Goal: Information Seeking & Learning: Learn about a topic

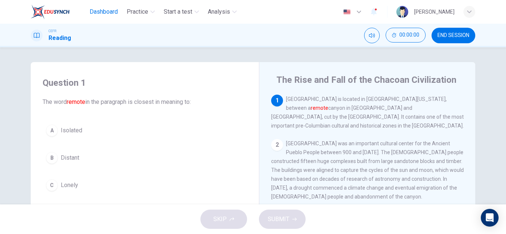
click at [101, 10] on span "Dashboard" at bounding box center [104, 11] width 28 height 9
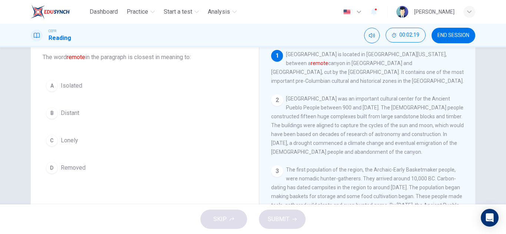
scroll to position [45, 0]
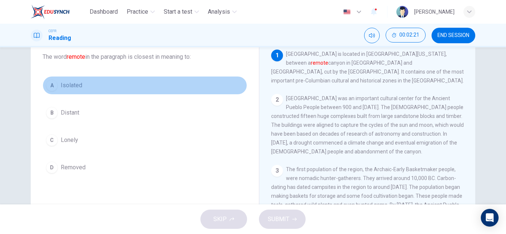
click at [76, 87] on div "A Isolated B Distant C Lonely D Removed" at bounding box center [145, 126] width 204 height 101
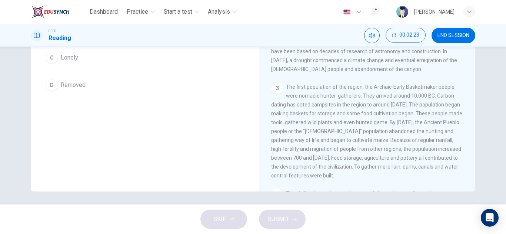
scroll to position [130, 0]
click at [43, 0] on button "A Isolated" at bounding box center [145, 1] width 204 height 19
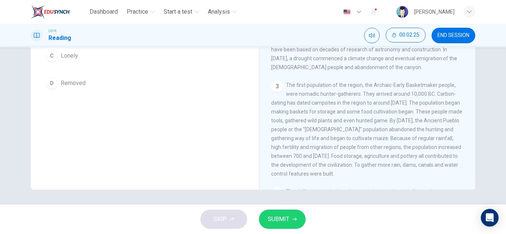
scroll to position [0, 0]
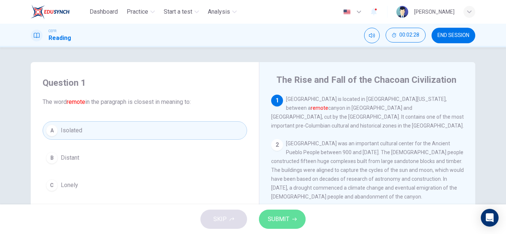
click at [281, 216] on span "SUBMIT" at bounding box center [278, 219] width 21 height 10
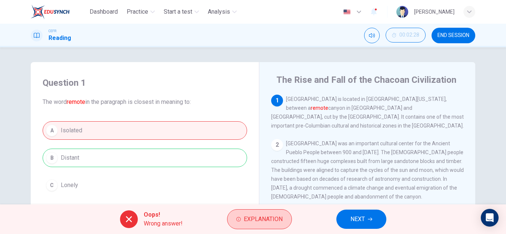
click at [262, 217] on span "Explanation" at bounding box center [263, 219] width 39 height 10
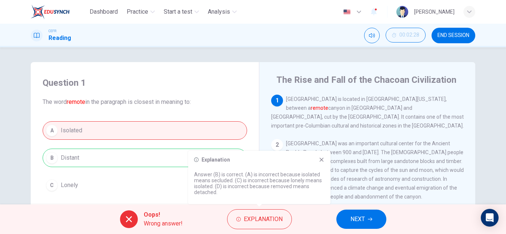
click at [323, 160] on icon at bounding box center [321, 160] width 6 height 6
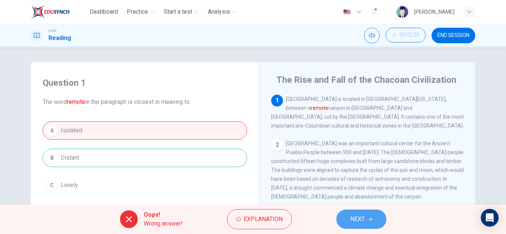
click at [358, 220] on span "NEXT" at bounding box center [357, 219] width 14 height 10
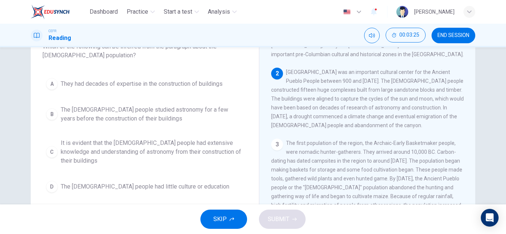
scroll to position [56, 0]
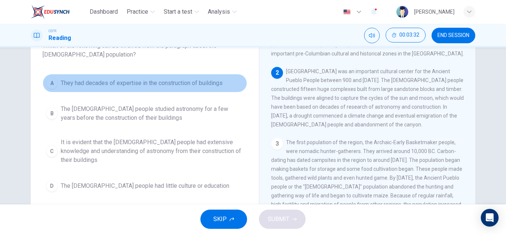
click at [182, 86] on span "They had decades of expertise in the construction of buildings" at bounding box center [142, 83] width 162 height 9
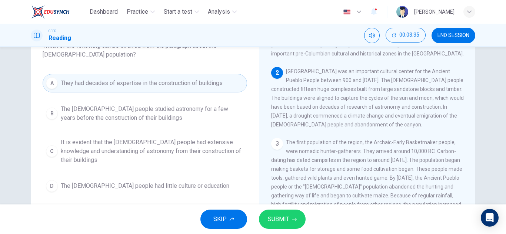
click at [270, 214] on button "SUBMIT" at bounding box center [282, 219] width 47 height 19
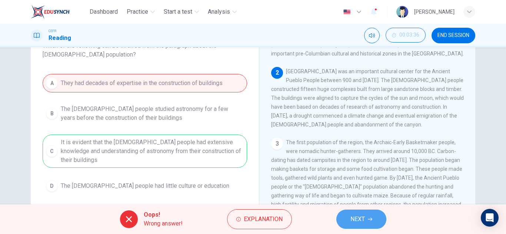
click at [345, 213] on button "NEXT" at bounding box center [361, 219] width 50 height 19
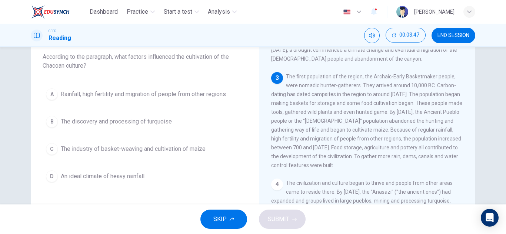
scroll to position [94, 0]
click at [331, 101] on span "The first population of the region, the Archaic-Early Basketmaker people, were …" at bounding box center [366, 120] width 191 height 95
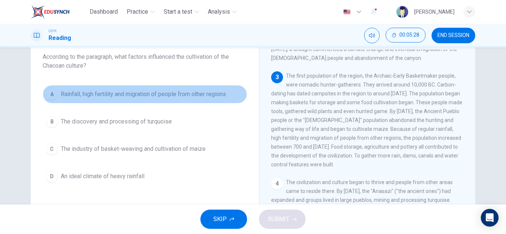
click at [167, 97] on span "Rainfall, high fertility and migration of people from other regions" at bounding box center [143, 94] width 165 height 9
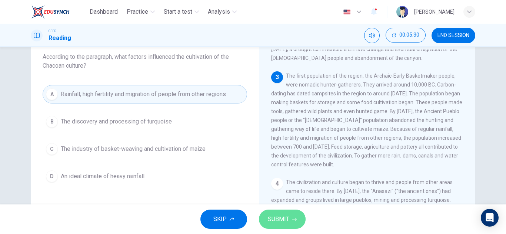
click at [275, 214] on span "SUBMIT" at bounding box center [278, 219] width 21 height 10
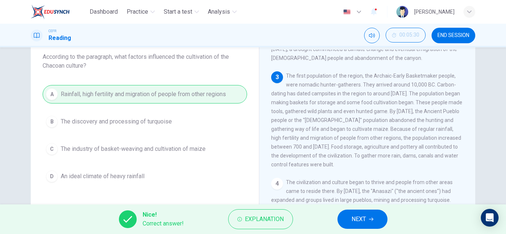
click at [366, 218] on button "NEXT" at bounding box center [362, 219] width 50 height 19
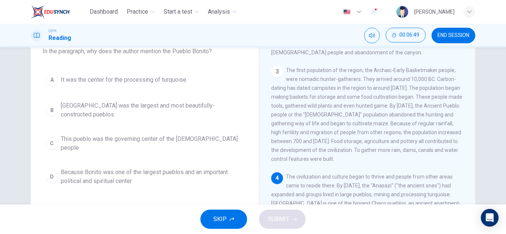
scroll to position [51, 0]
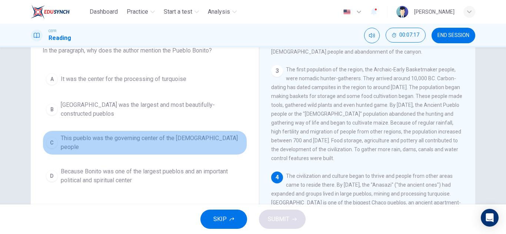
click at [188, 142] on span "This pueblo was the governing center of the Chacoan people" at bounding box center [152, 143] width 183 height 18
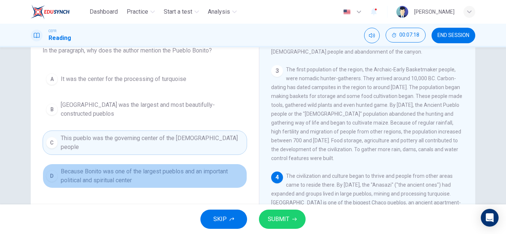
click at [185, 173] on span "Because Bonito was one of the largest pueblos and an important political and sp…" at bounding box center [152, 176] width 183 height 18
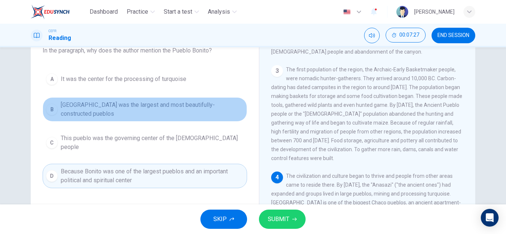
click at [159, 111] on span "Pueblo Bonito was the largest and most beautifully-constructed pueblos" at bounding box center [152, 110] width 183 height 18
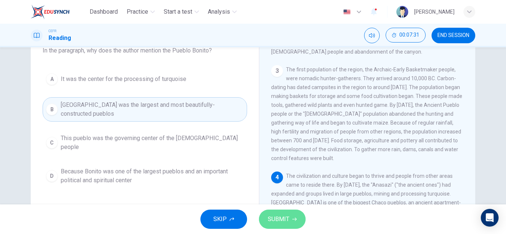
click at [277, 215] on span "SUBMIT" at bounding box center [278, 219] width 21 height 10
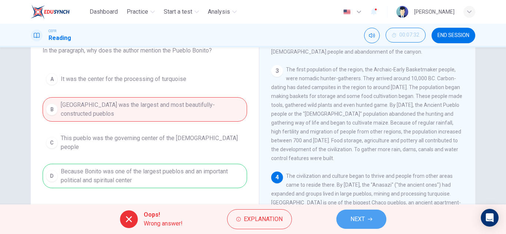
click at [355, 214] on button "NEXT" at bounding box center [361, 219] width 50 height 19
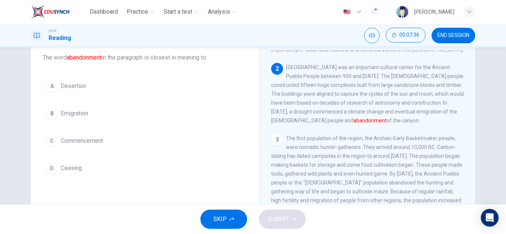
scroll to position [28, 0]
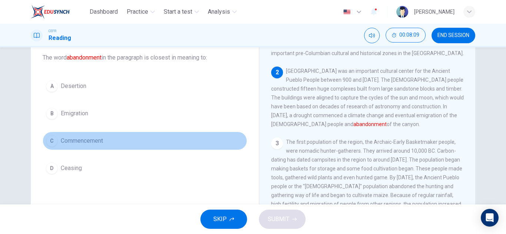
click at [91, 139] on span "Commencement" at bounding box center [82, 141] width 42 height 9
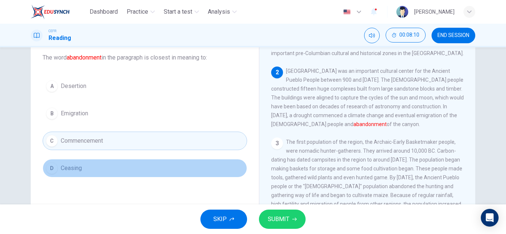
click at [117, 177] on button "D Ceasing" at bounding box center [145, 168] width 204 height 19
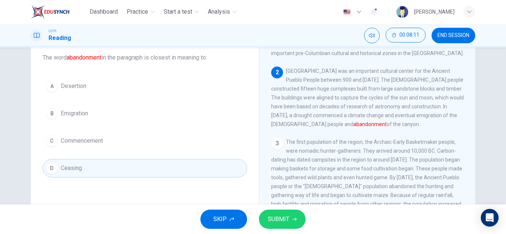
click at [278, 210] on div "SKIP SUBMIT" at bounding box center [253, 220] width 506 height 30
click at [278, 217] on span "SUBMIT" at bounding box center [278, 219] width 21 height 10
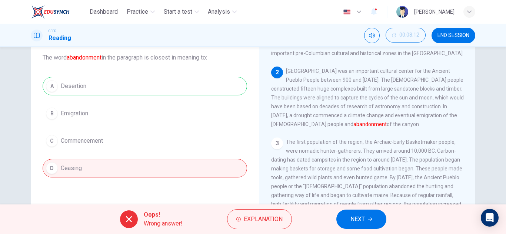
click at [192, 83] on div "A Desertion B Emigration C Commencement D Ceasing" at bounding box center [145, 127] width 204 height 101
click at [259, 220] on span "Explanation" at bounding box center [263, 219] width 39 height 10
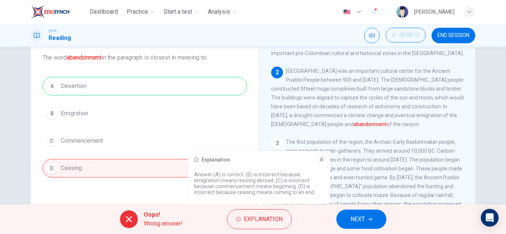
click at [320, 159] on icon at bounding box center [321, 160] width 6 height 6
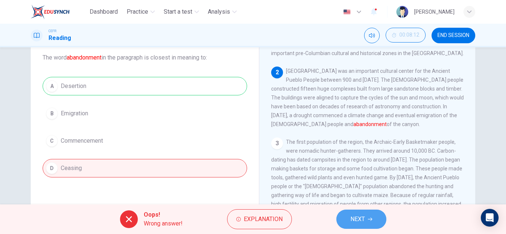
click at [352, 215] on span "NEXT" at bounding box center [357, 219] width 14 height 10
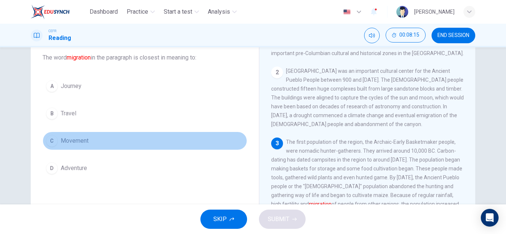
click at [93, 144] on button "C Movement" at bounding box center [145, 141] width 204 height 19
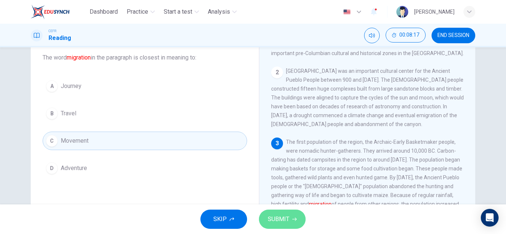
click at [281, 221] on span "SUBMIT" at bounding box center [278, 219] width 21 height 10
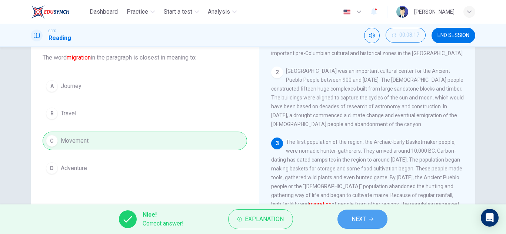
click at [361, 220] on span "NEXT" at bounding box center [358, 219] width 14 height 10
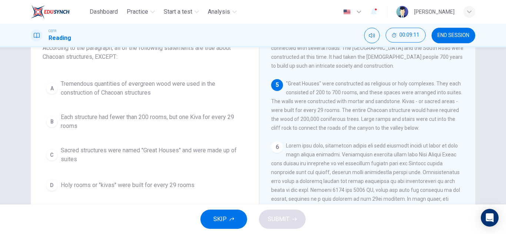
scroll to position [57, 0]
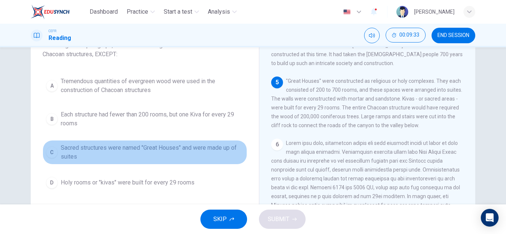
click at [193, 153] on span "Sacred structures were named "Great Houses" and were made up of suites" at bounding box center [152, 153] width 183 height 18
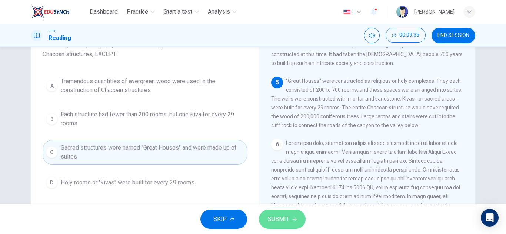
click at [283, 224] on span "SUBMIT" at bounding box center [278, 219] width 21 height 10
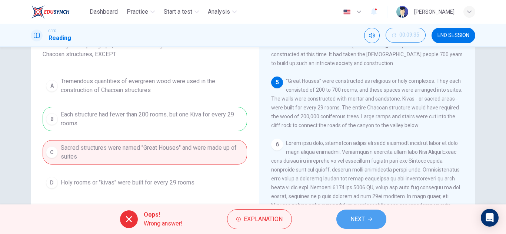
click at [350, 210] on button "NEXT" at bounding box center [361, 219] width 50 height 19
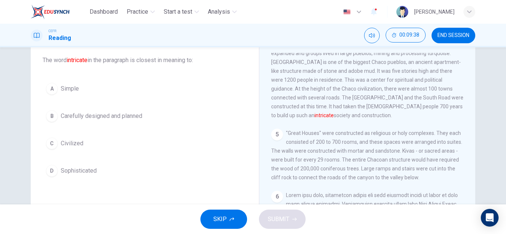
scroll to position [43, 0]
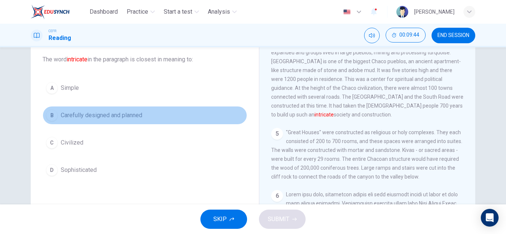
click at [117, 112] on span "Carefully designed and planned" at bounding box center [101, 115] width 81 height 9
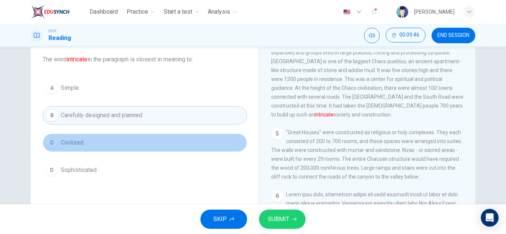
click at [149, 140] on button "C Civilized" at bounding box center [145, 143] width 204 height 19
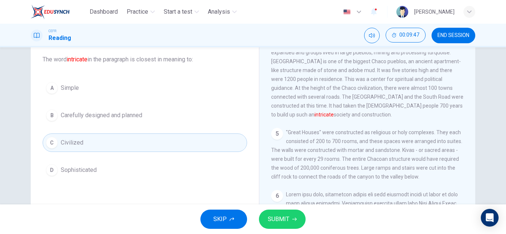
click at [290, 218] on button "SUBMIT" at bounding box center [282, 219] width 47 height 19
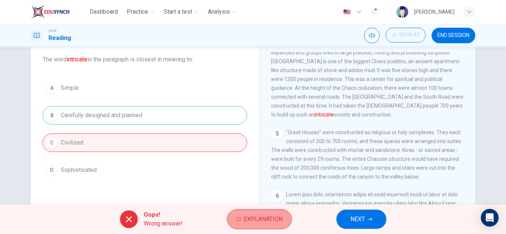
click at [256, 223] on span "Explanation" at bounding box center [263, 219] width 39 height 10
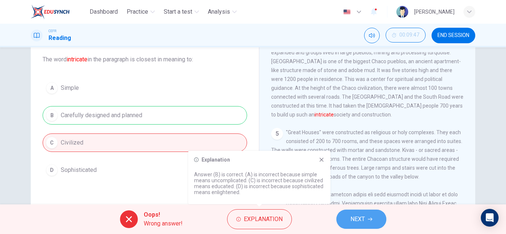
click at [355, 218] on span "NEXT" at bounding box center [357, 219] width 14 height 10
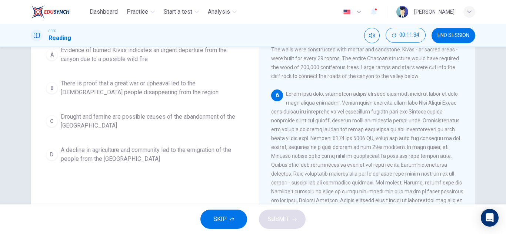
scroll to position [96, 0]
click at [196, 113] on span "Drought and famine are possible causes of the abandonment of the Sand Canyon" at bounding box center [152, 122] width 183 height 18
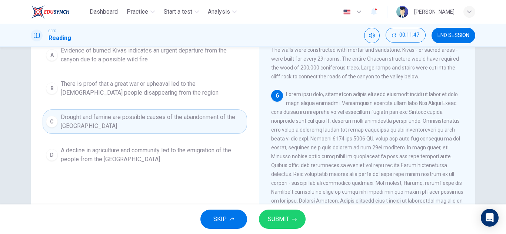
scroll to position [97, 0]
click at [284, 215] on span "SUBMIT" at bounding box center [278, 219] width 21 height 10
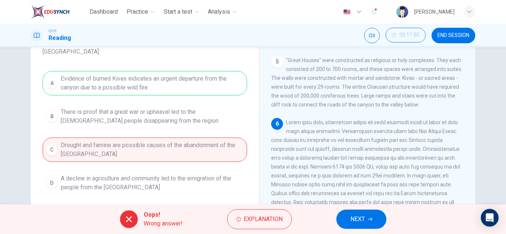
scroll to position [68, 0]
click at [368, 215] on button "NEXT" at bounding box center [361, 219] width 50 height 19
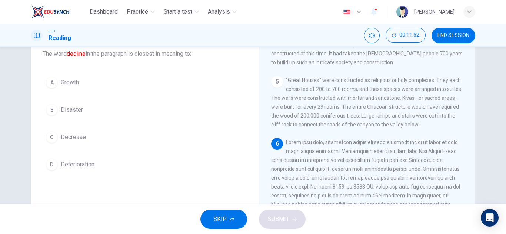
scroll to position [49, 0]
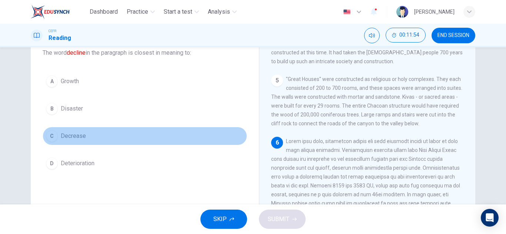
click at [114, 137] on button "C Decrease" at bounding box center [145, 136] width 204 height 19
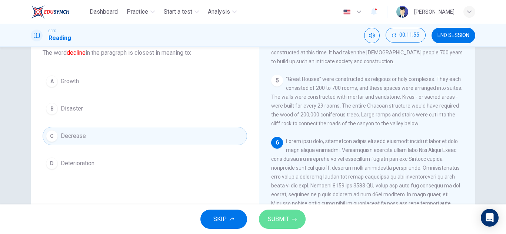
click at [269, 211] on button "SUBMIT" at bounding box center [282, 219] width 47 height 19
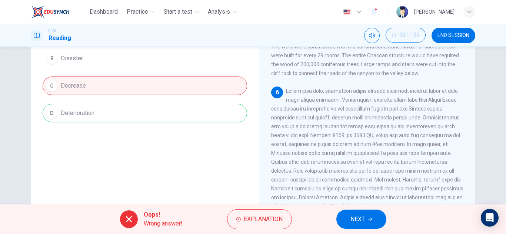
scroll to position [130, 0]
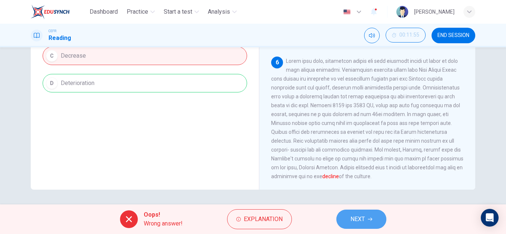
click at [356, 216] on span "NEXT" at bounding box center [357, 219] width 14 height 10
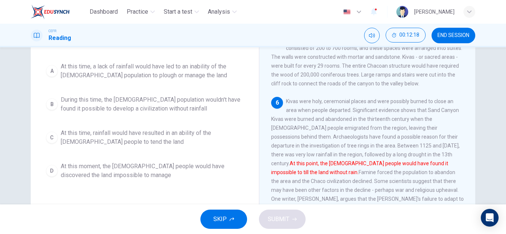
scroll to position [81, 0]
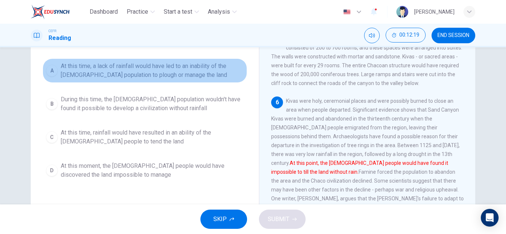
click at [188, 73] on span "At this time, a lack of rainfall would have led to an inability of the Anasazi …" at bounding box center [152, 71] width 183 height 18
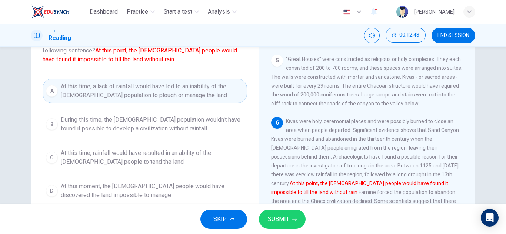
scroll to position [60, 0]
click at [270, 218] on span "SUBMIT" at bounding box center [278, 219] width 21 height 10
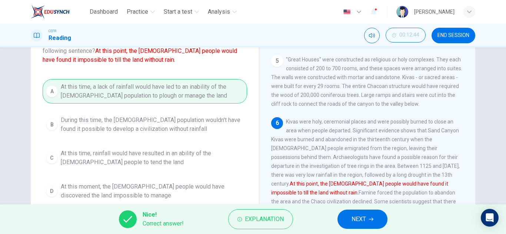
click at [364, 218] on span "NEXT" at bounding box center [358, 219] width 14 height 10
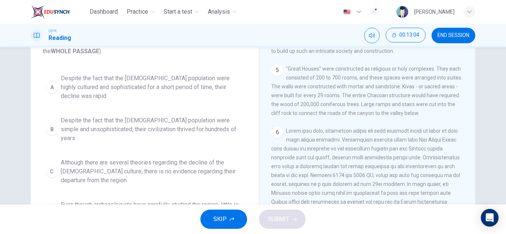
scroll to position [59, 0]
click at [369, 16] on icon "button" at bounding box center [373, 11] width 9 height 9
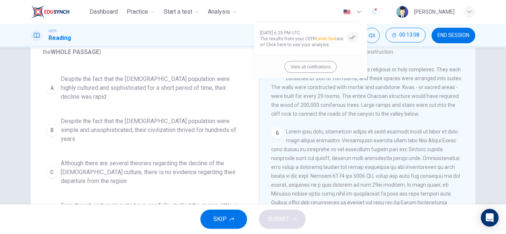
click at [359, 16] on div at bounding box center [253, 117] width 506 height 234
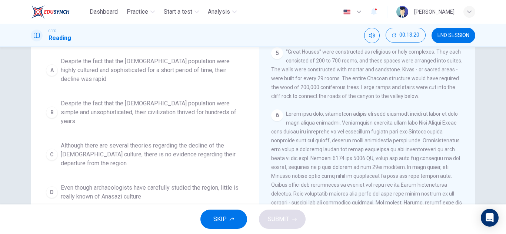
scroll to position [76, 0]
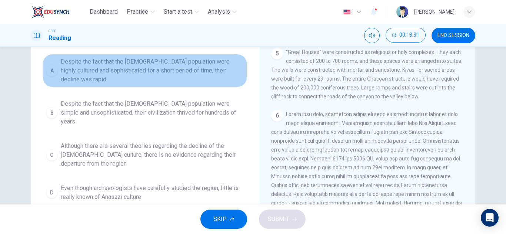
click at [175, 63] on span "Despite the fact that the Anasazi population were highly cultured and sophistic…" at bounding box center [152, 70] width 183 height 27
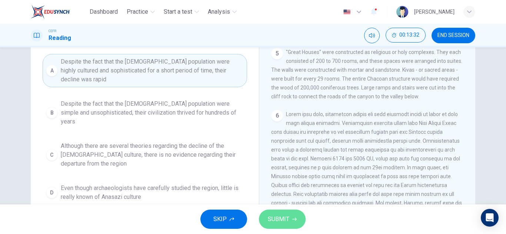
click at [282, 216] on span "SUBMIT" at bounding box center [278, 219] width 21 height 10
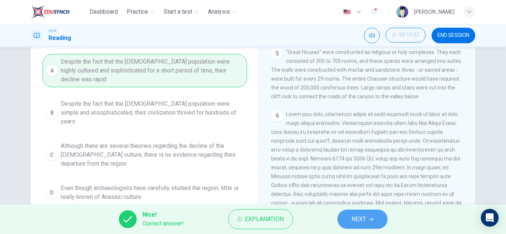
click at [352, 220] on span "NEXT" at bounding box center [358, 219] width 14 height 10
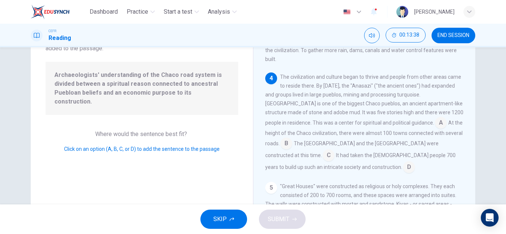
scroll to position [62, 0]
click at [435, 119] on span "A" at bounding box center [441, 121] width 12 height 9
click at [435, 119] on input at bounding box center [441, 123] width 12 height 12
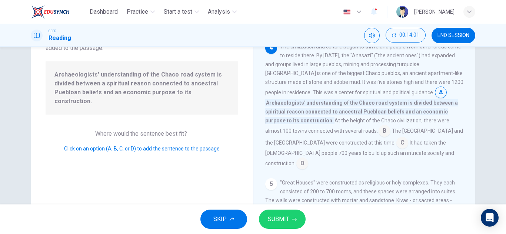
scroll to position [213, 0]
click at [378, 130] on input at bounding box center [384, 132] width 12 height 12
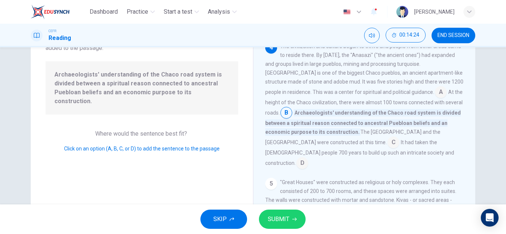
click at [308, 158] on input at bounding box center [302, 164] width 12 height 12
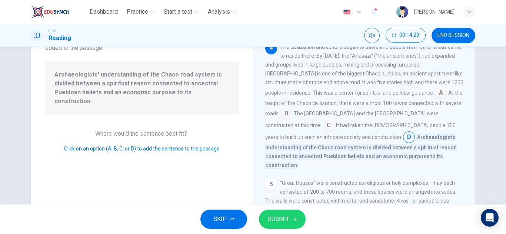
scroll to position [210, 0]
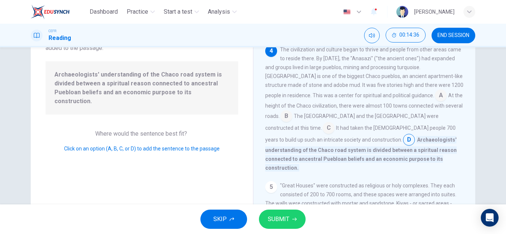
click at [334, 123] on input at bounding box center [328, 129] width 12 height 12
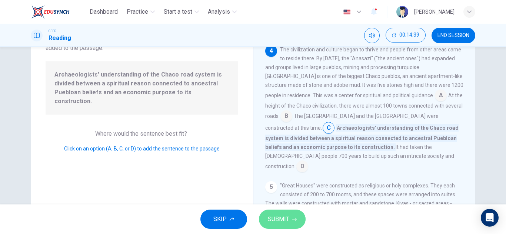
click at [284, 218] on span "SUBMIT" at bounding box center [278, 219] width 21 height 10
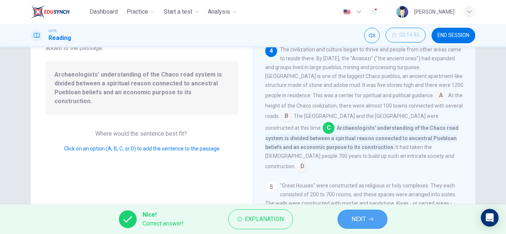
click at [363, 212] on button "NEXT" at bounding box center [362, 219] width 50 height 19
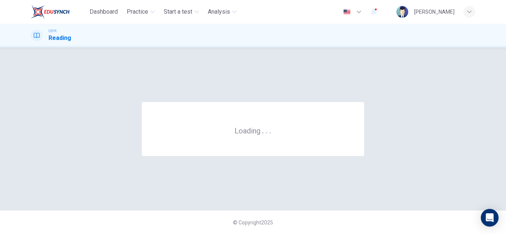
scroll to position [0, 0]
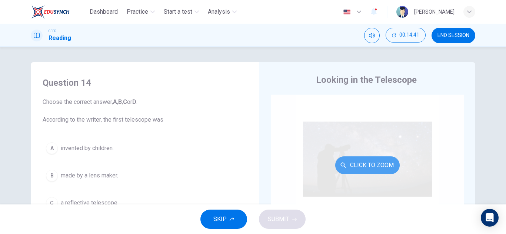
click at [373, 161] on button "Click to Zoom" at bounding box center [367, 166] width 64 height 18
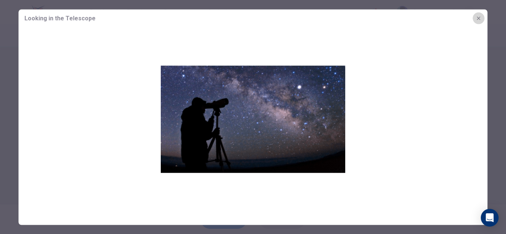
click at [478, 17] on icon "button" at bounding box center [478, 18] width 6 height 6
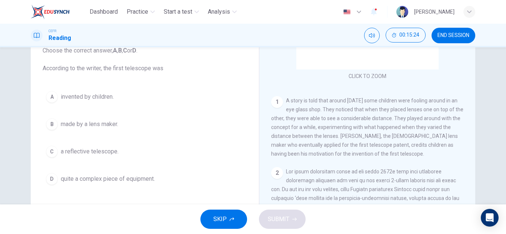
scroll to position [51, 0]
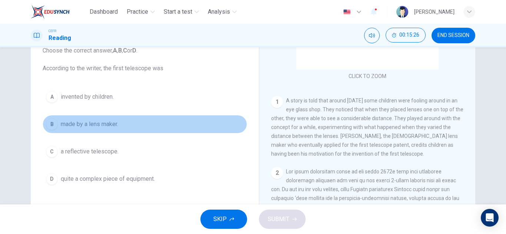
click at [116, 126] on span "made by a lens maker." at bounding box center [89, 124] width 57 height 9
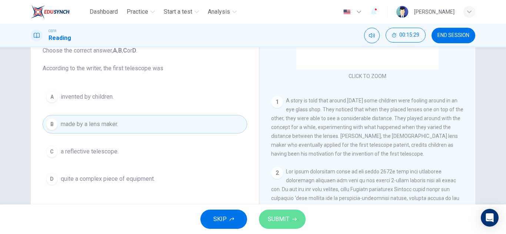
click at [287, 218] on span "SUBMIT" at bounding box center [278, 219] width 21 height 10
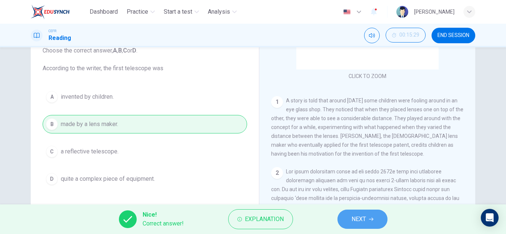
click at [356, 216] on span "NEXT" at bounding box center [358, 219] width 14 height 10
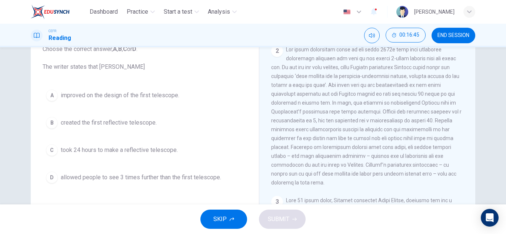
scroll to position [53, 0]
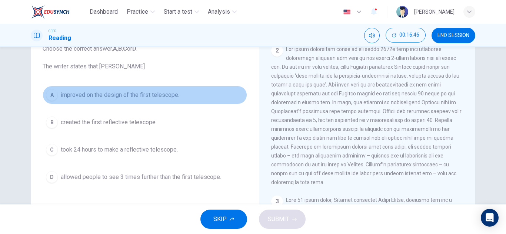
click at [151, 97] on span "improved on the design of the first telescope." at bounding box center [120, 95] width 118 height 9
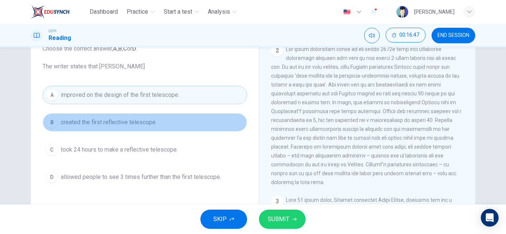
click at [147, 123] on span "created the first reflective telescope." at bounding box center [109, 122] width 96 height 9
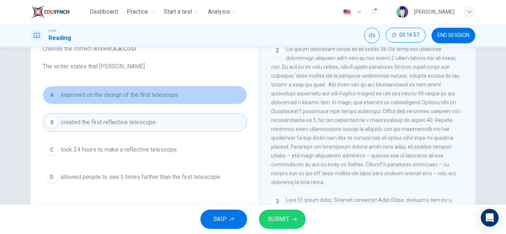
click at [161, 99] on span "improved on the design of the first telescope." at bounding box center [120, 95] width 118 height 9
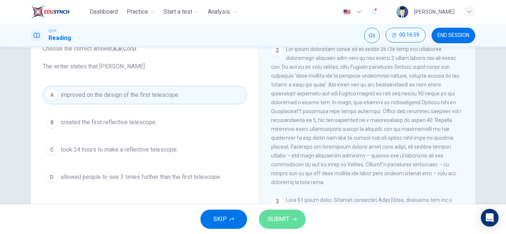
click at [284, 220] on span "SUBMIT" at bounding box center [278, 219] width 21 height 10
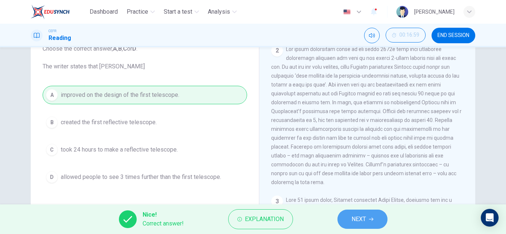
click at [367, 220] on button "NEXT" at bounding box center [362, 219] width 50 height 19
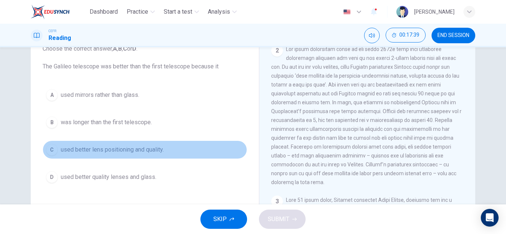
click at [133, 150] on span "used better lens positioning and quality." at bounding box center [112, 150] width 103 height 9
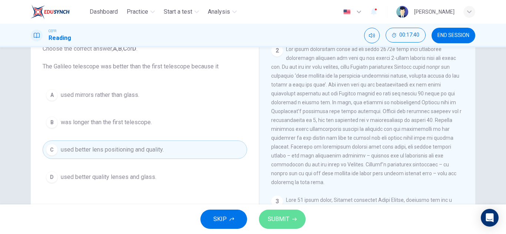
click at [271, 219] on span "SUBMIT" at bounding box center [278, 219] width 21 height 10
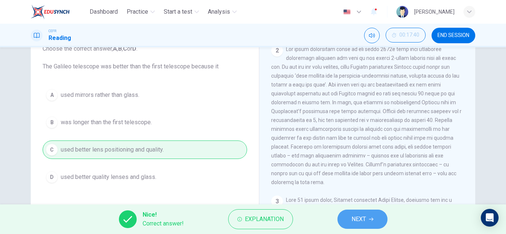
click at [359, 219] on span "NEXT" at bounding box center [358, 219] width 14 height 10
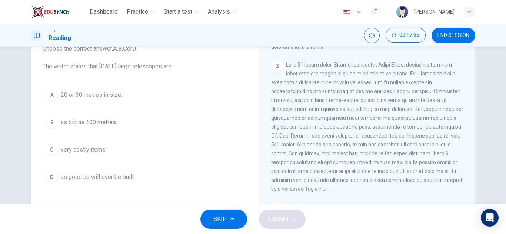
scroll to position [359, 0]
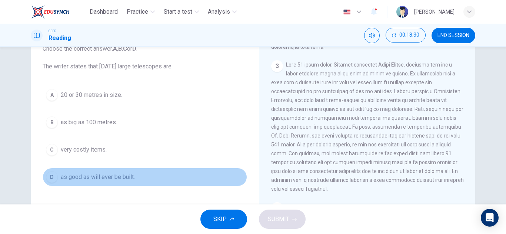
click at [117, 173] on span "as good as will ever be built." at bounding box center [98, 177] width 74 height 9
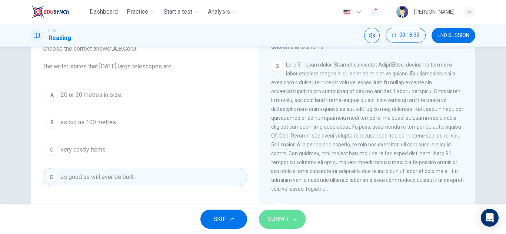
click at [284, 217] on span "SUBMIT" at bounding box center [278, 219] width 21 height 10
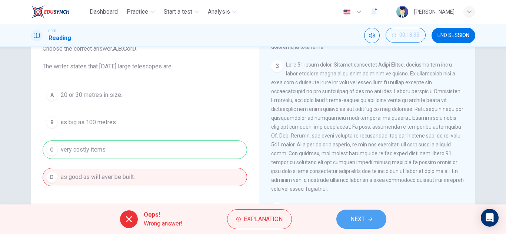
click at [364, 222] on span "NEXT" at bounding box center [357, 219] width 14 height 10
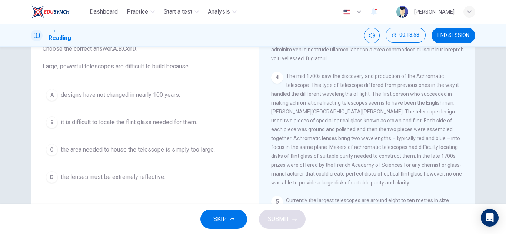
scroll to position [490, 0]
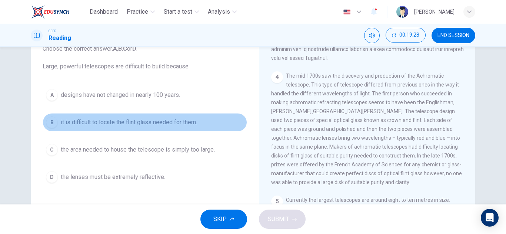
click at [167, 123] on span "it is difficult to locate the flint glass needed for them." at bounding box center [129, 122] width 136 height 9
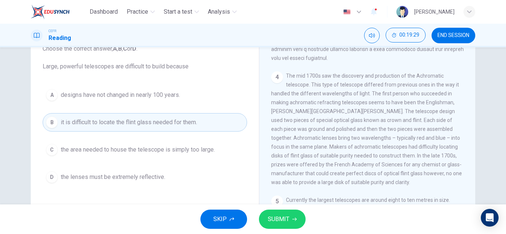
click at [293, 220] on icon "button" at bounding box center [294, 219] width 4 height 3
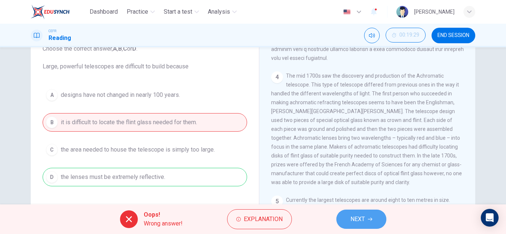
click at [352, 220] on span "NEXT" at bounding box center [357, 219] width 14 height 10
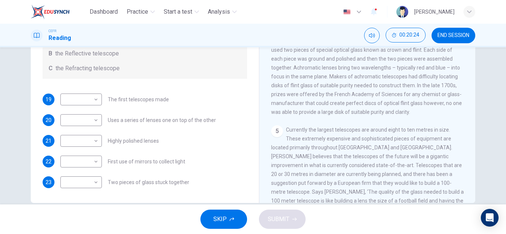
scroll to position [119, 0]
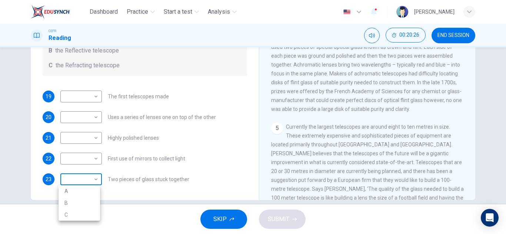
click at [87, 182] on body "Dashboard Practice Start a test Analysis English en ​ Marissa Binti Mustajam CE…" at bounding box center [253, 117] width 506 height 234
click at [80, 191] on li "A" at bounding box center [78, 191] width 41 height 12
type input "A"
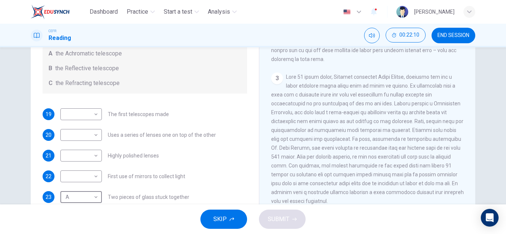
scroll to position [299, 0]
click at [80, 182] on body "Dashboard Practice Start a test Analysis English en ​ Marissa Binti Mustajam CE…" at bounding box center [253, 117] width 506 height 234
click at [86, 201] on li "B" at bounding box center [78, 200] width 41 height 12
type input "B"
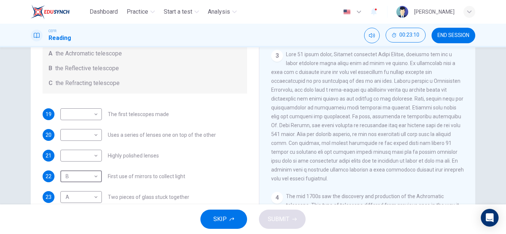
scroll to position [322, 0]
click at [84, 116] on body "Dashboard Practice Start a test Analysis English en ​ Marissa Binti Mustajam CE…" at bounding box center [253, 117] width 506 height 234
click at [80, 136] on li "B" at bounding box center [78, 138] width 41 height 12
type input "B"
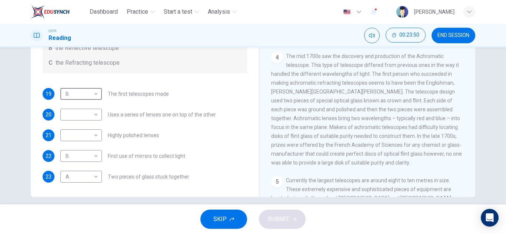
scroll to position [441, 0]
click at [77, 137] on body "Dashboard Practice Start a test Analysis English en ​ Marissa Binti Mustajam CE…" at bounding box center [253, 117] width 506 height 234
click at [205, 129] on div at bounding box center [253, 117] width 506 height 234
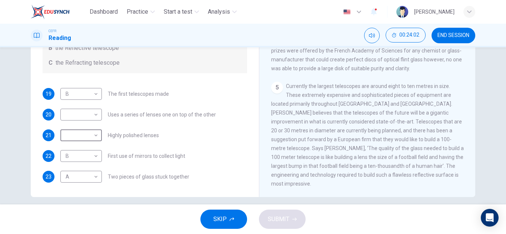
scroll to position [540, 0]
click at [88, 114] on body "Dashboard Practice Start a test Analysis English en ​ Marissa Binti Mustajam CE…" at bounding box center [253, 117] width 506 height 234
click at [83, 151] on li "C" at bounding box center [78, 150] width 41 height 12
type input "C"
click at [85, 135] on body "Dashboard Practice Start a test Analysis English en ​ Marissa Binti Mustajam CE…" at bounding box center [253, 117] width 506 height 234
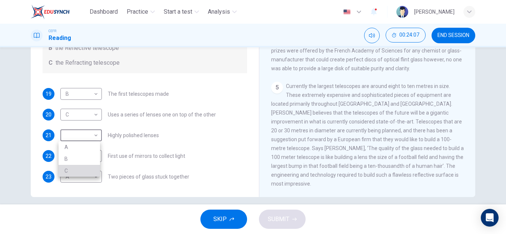
click at [89, 169] on li "C" at bounding box center [78, 171] width 41 height 12
type input "C"
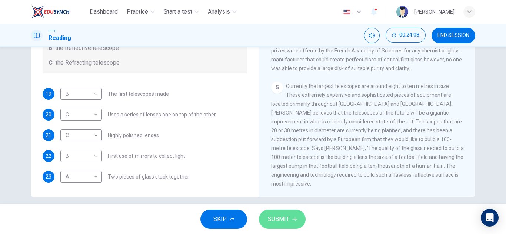
click at [281, 221] on span "SUBMIT" at bounding box center [278, 219] width 21 height 10
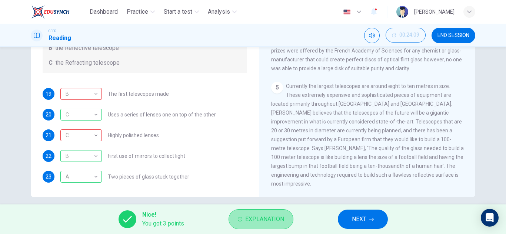
click at [257, 219] on span "Explanation" at bounding box center [264, 219] width 39 height 10
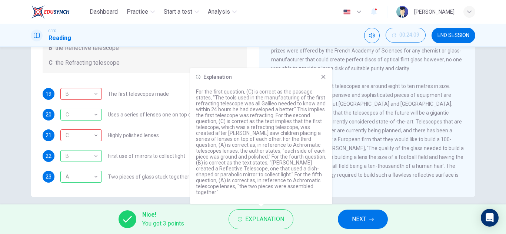
click at [322, 80] on icon at bounding box center [323, 77] width 6 height 6
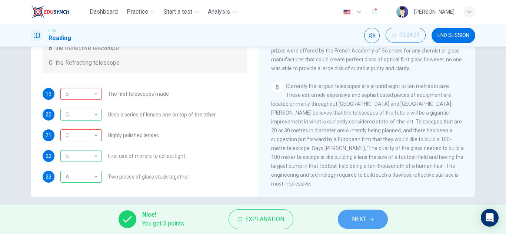
click at [370, 220] on icon "button" at bounding box center [371, 219] width 4 height 4
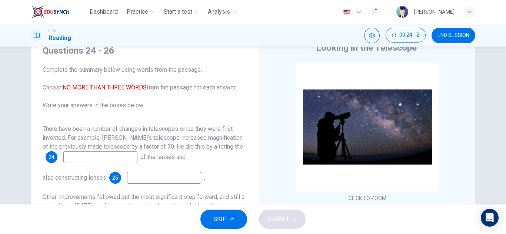
scroll to position [31, 0]
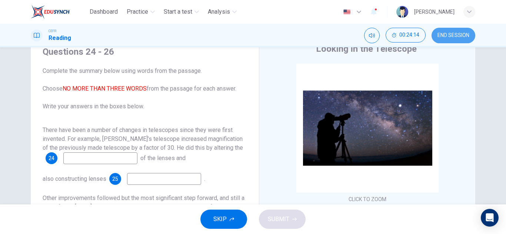
click at [438, 37] on span "END SESSION" at bounding box center [453, 36] width 32 height 6
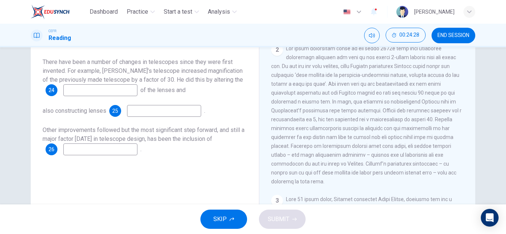
scroll to position [179, 0]
click at [121, 87] on input at bounding box center [100, 90] width 74 height 12
type input "positions"
click at [170, 111] on input at bounding box center [164, 111] width 74 height 12
click at [173, 111] on input "with better qualiity" at bounding box center [164, 111] width 74 height 12
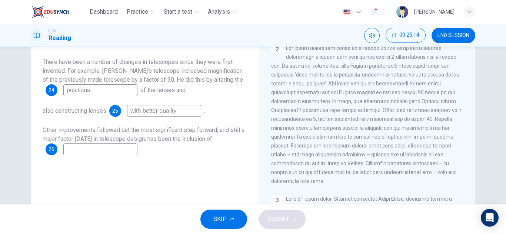
type input "with better quality"
click at [96, 154] on input at bounding box center [100, 150] width 74 height 12
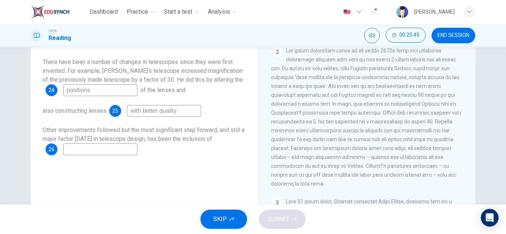
scroll to position [174, 0]
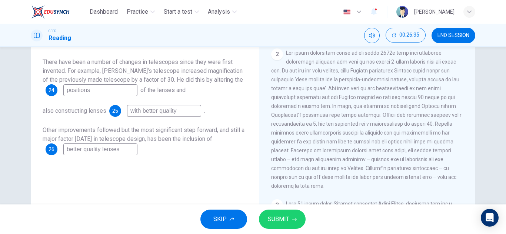
type input "better quality lenses"
click at [292, 220] on icon "button" at bounding box center [294, 219] width 4 height 4
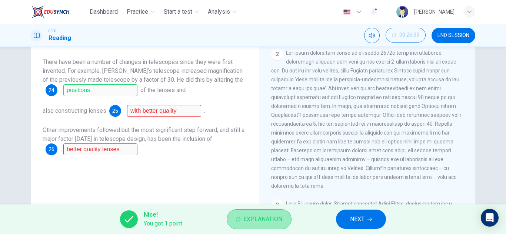
click at [248, 222] on span "Explanation" at bounding box center [262, 219] width 39 height 10
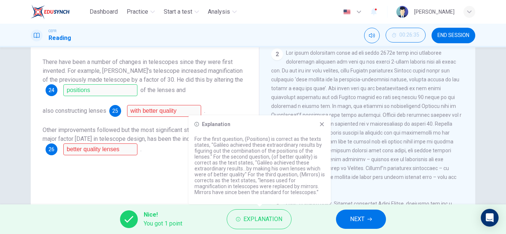
click at [178, 166] on div "Questions 24 - 26 Complete the summary below using words from the passage. Choo…" at bounding box center [145, 95] width 216 height 250
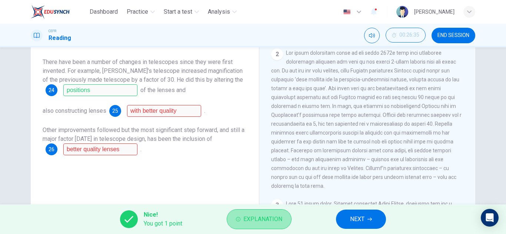
click at [257, 217] on span "Explanation" at bounding box center [262, 219] width 39 height 10
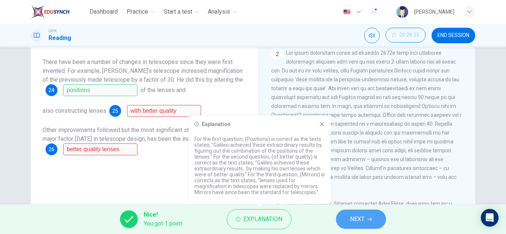
click at [359, 216] on span "NEXT" at bounding box center [357, 219] width 14 height 10
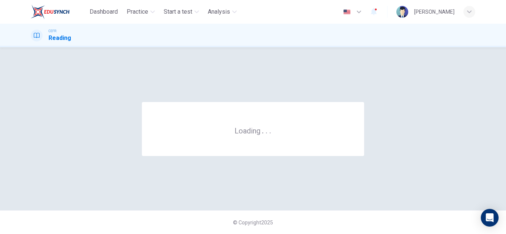
scroll to position [0, 0]
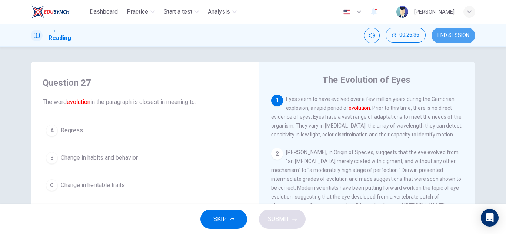
click at [449, 30] on button "END SESSION" at bounding box center [453, 36] width 44 height 16
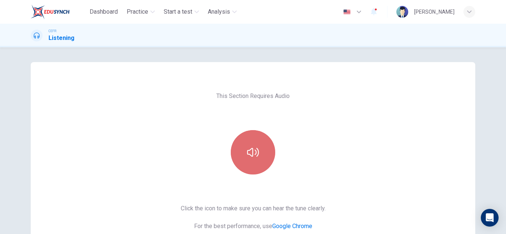
click at [257, 154] on button "button" at bounding box center [253, 152] width 44 height 44
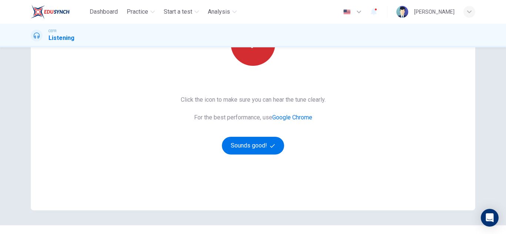
scroll to position [109, 0]
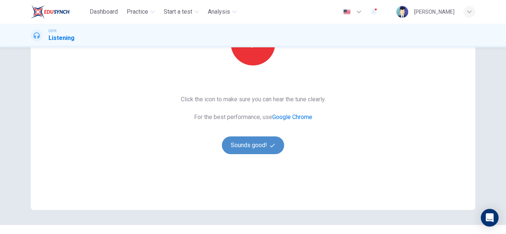
click at [256, 144] on button "Sounds good!" at bounding box center [253, 146] width 62 height 18
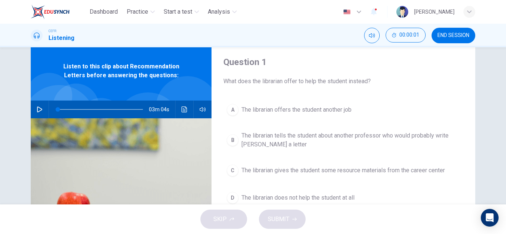
scroll to position [20, 0]
click at [40, 110] on icon "button" at bounding box center [39, 110] width 5 height 6
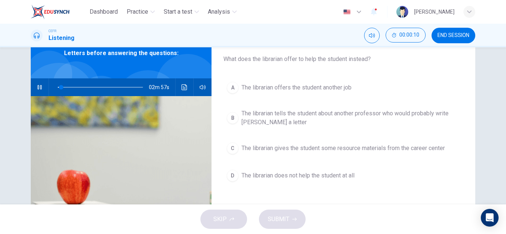
scroll to position [42, 0]
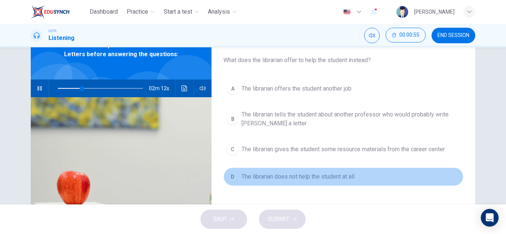
click at [294, 178] on span "The librarian does not help the student at all" at bounding box center [297, 177] width 113 height 9
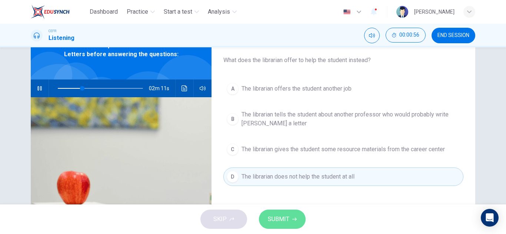
click at [280, 223] on span "SUBMIT" at bounding box center [278, 219] width 21 height 10
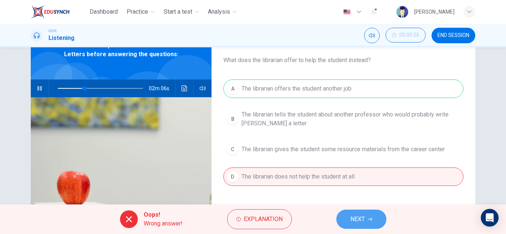
click at [358, 214] on span "NEXT" at bounding box center [357, 219] width 14 height 10
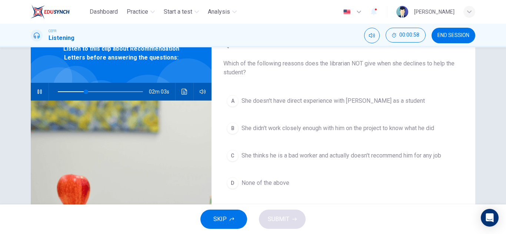
scroll to position [41, 0]
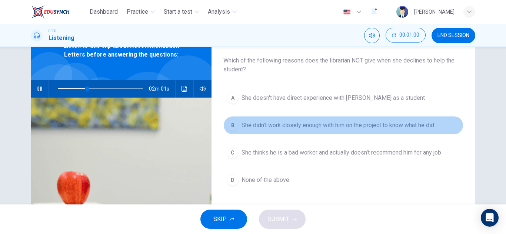
click at [322, 126] on span "She didn't work closely enough with him on the project to know what he did" at bounding box center [337, 125] width 193 height 9
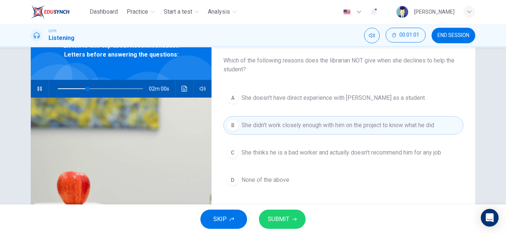
click at [289, 214] on button "SUBMIT" at bounding box center [282, 219] width 47 height 19
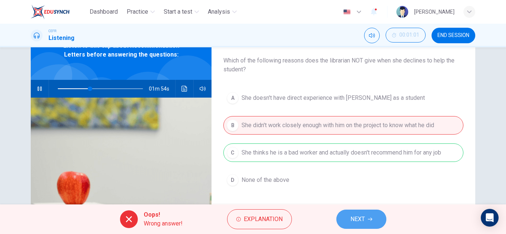
click at [360, 218] on span "NEXT" at bounding box center [357, 219] width 14 height 10
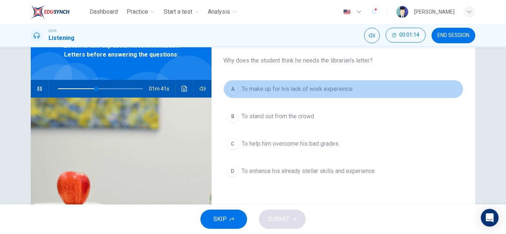
click at [290, 90] on span "To make up for his lack of work experience" at bounding box center [296, 89] width 111 height 9
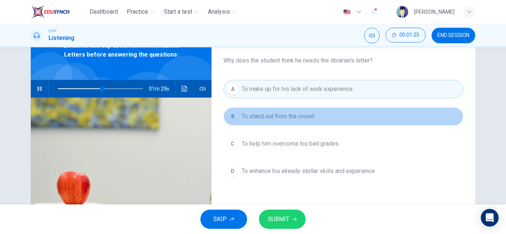
click at [284, 118] on span "To stand out from the crowd" at bounding box center [277, 116] width 73 height 9
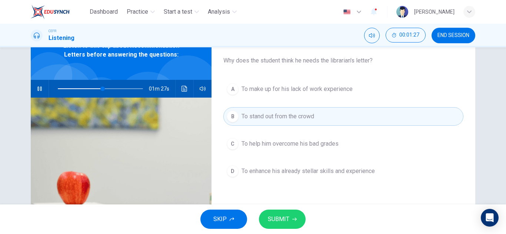
click at [289, 217] on button "SUBMIT" at bounding box center [282, 219] width 47 height 19
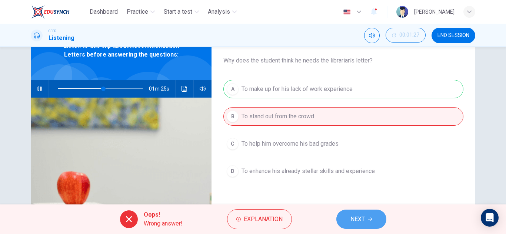
click at [360, 218] on span "NEXT" at bounding box center [357, 219] width 14 height 10
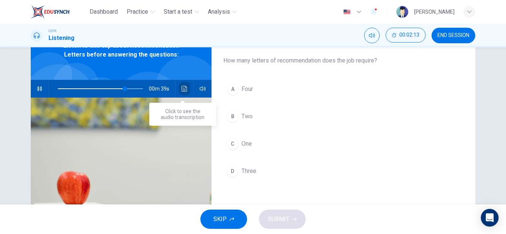
click at [181, 89] on icon "Click to see the audio transcription" at bounding box center [184, 89] width 6 height 6
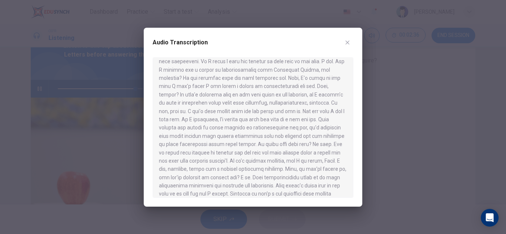
scroll to position [66, 0]
click at [341, 43] on button "button" at bounding box center [347, 43] width 12 height 12
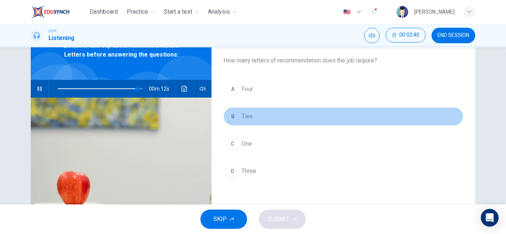
click at [260, 117] on button "B Two" at bounding box center [343, 116] width 240 height 19
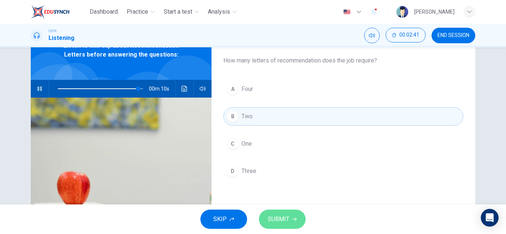
click at [274, 220] on span "SUBMIT" at bounding box center [278, 219] width 21 height 10
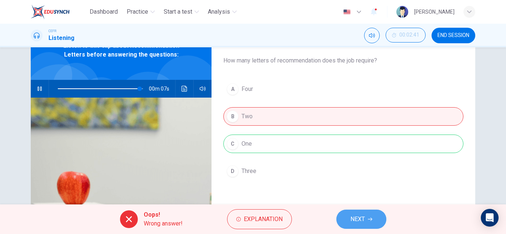
click at [366, 220] on button "NEXT" at bounding box center [361, 219] width 50 height 19
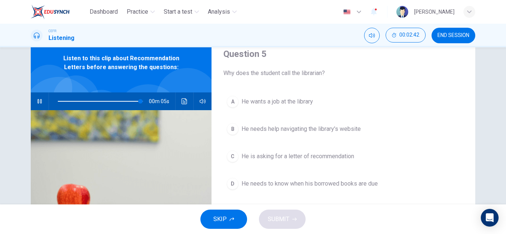
scroll to position [29, 0]
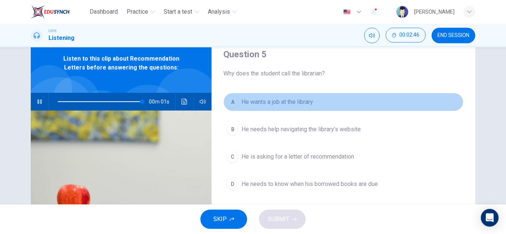
click at [302, 101] on span "He wants a job at the library" at bounding box center [276, 102] width 71 height 9
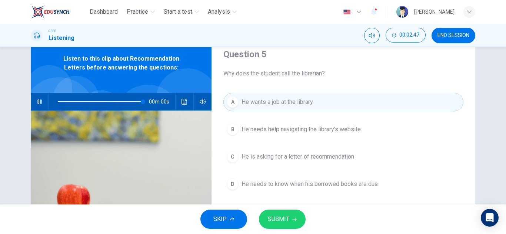
type input "0"
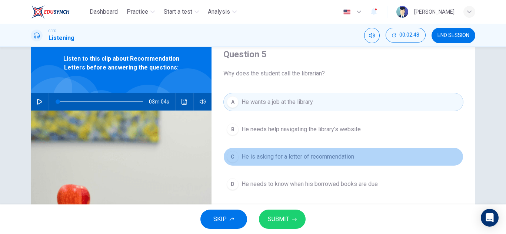
click at [304, 156] on span "He is asking for a letter of recommendation" at bounding box center [297, 157] width 113 height 9
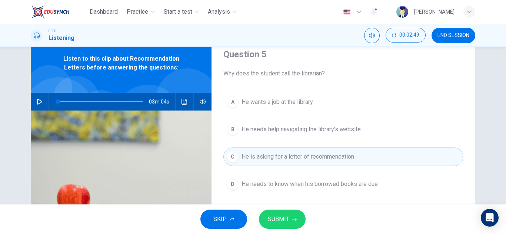
click at [287, 223] on span "SUBMIT" at bounding box center [278, 219] width 21 height 10
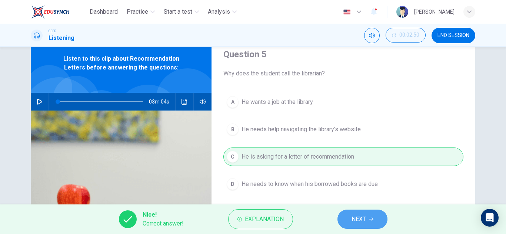
click at [355, 216] on span "NEXT" at bounding box center [358, 219] width 14 height 10
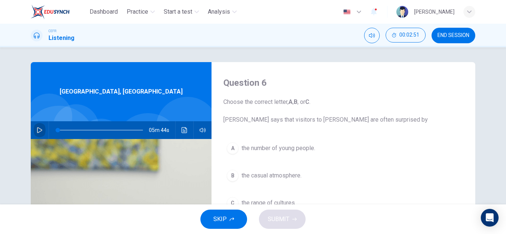
click at [42, 128] on button "button" at bounding box center [40, 130] width 12 height 18
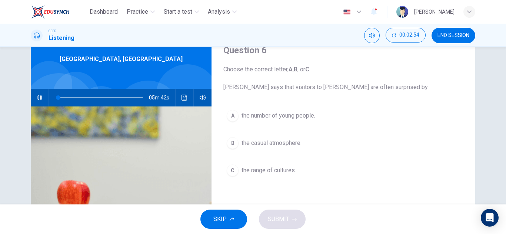
scroll to position [32, 0]
click at [218, 215] on span "SKIP" at bounding box center [219, 219] width 13 height 10
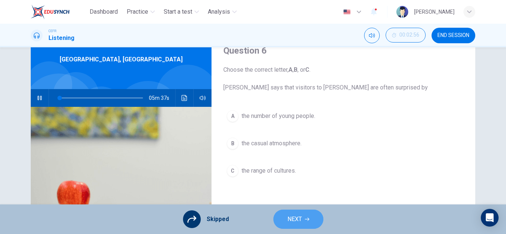
click at [287, 227] on button "NEXT" at bounding box center [298, 219] width 50 height 19
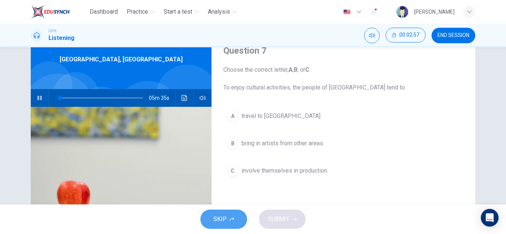
click at [230, 218] on icon "button" at bounding box center [232, 219] width 4 height 4
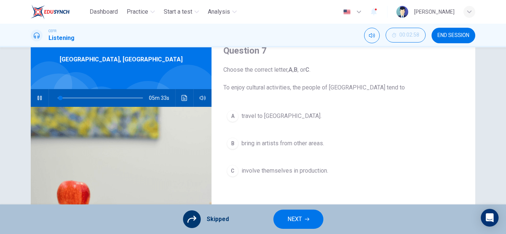
click at [288, 214] on button "NEXT" at bounding box center [298, 219] width 50 height 19
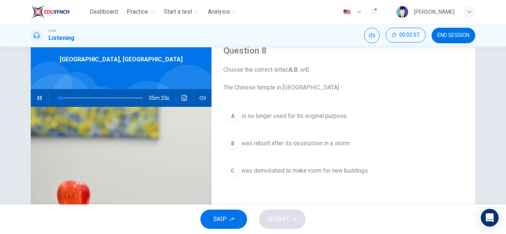
type input "3"
click at [448, 39] on button "END SESSION" at bounding box center [453, 36] width 44 height 16
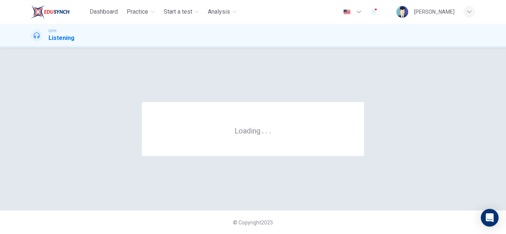
scroll to position [0, 0]
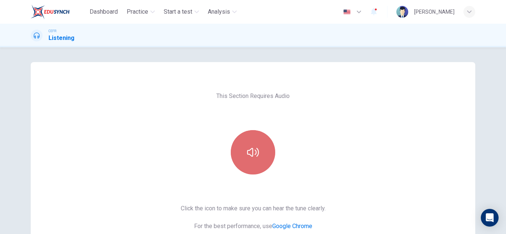
click at [255, 152] on icon "button" at bounding box center [253, 153] width 12 height 12
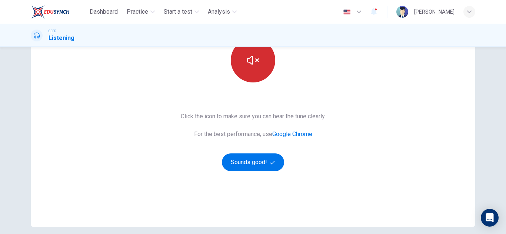
scroll to position [93, 0]
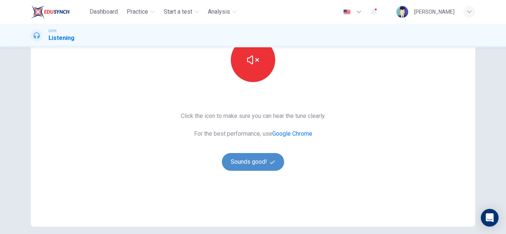
click at [255, 161] on button "Sounds good!" at bounding box center [253, 162] width 62 height 18
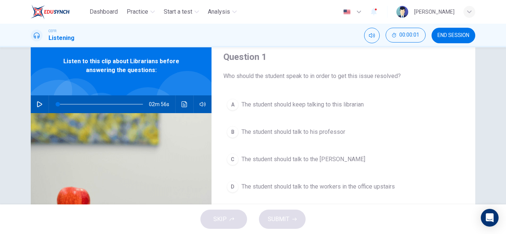
scroll to position [26, 0]
click at [38, 104] on icon "button" at bounding box center [40, 105] width 6 height 6
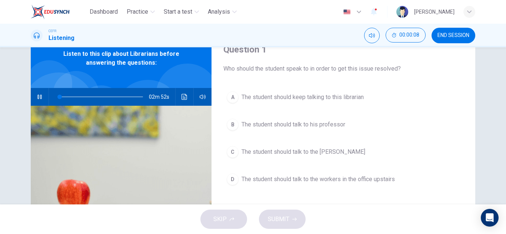
scroll to position [34, 0]
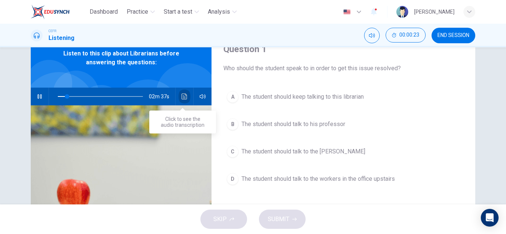
click at [178, 92] on button "Click to see the audio transcription" at bounding box center [184, 97] width 12 height 18
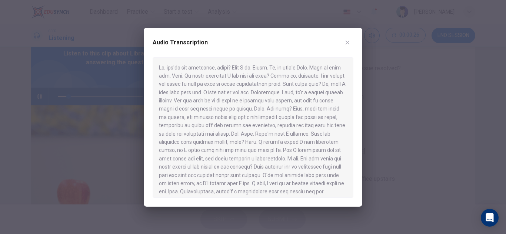
click at [375, 92] on div at bounding box center [253, 117] width 506 height 234
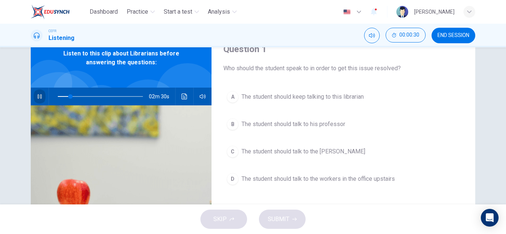
click at [41, 94] on button "button" at bounding box center [40, 97] width 12 height 18
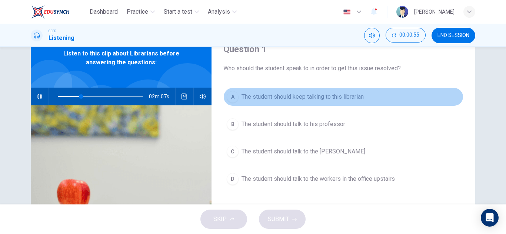
click at [325, 100] on span "The student should keep talking to this librarian" at bounding box center [302, 97] width 122 height 9
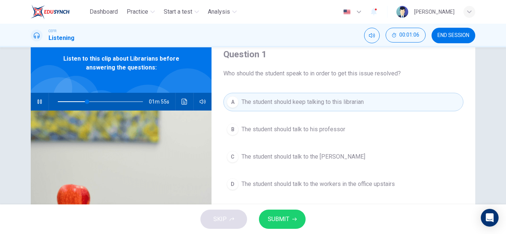
scroll to position [28, 0]
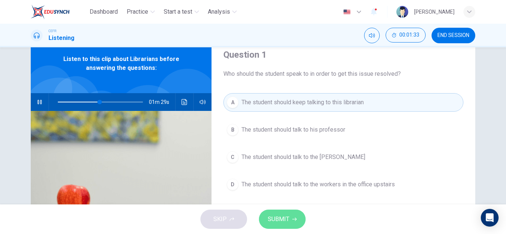
click at [287, 217] on span "SUBMIT" at bounding box center [278, 219] width 21 height 10
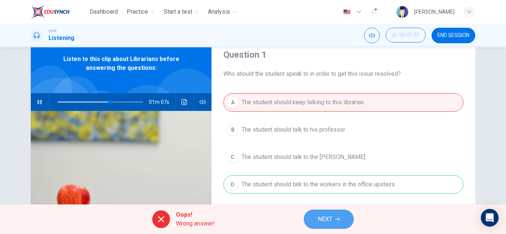
click at [325, 217] on span "NEXT" at bounding box center [325, 219] width 14 height 10
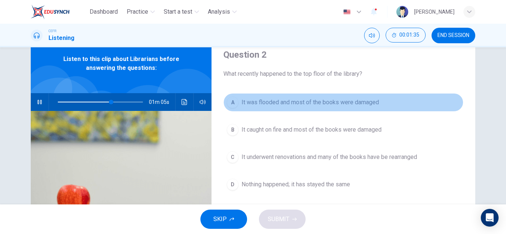
click at [312, 106] on span "It was flooded and most of the books were damaged" at bounding box center [309, 102] width 137 height 9
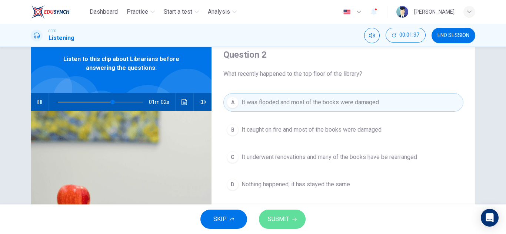
click at [287, 214] on button "SUBMIT" at bounding box center [282, 219] width 47 height 19
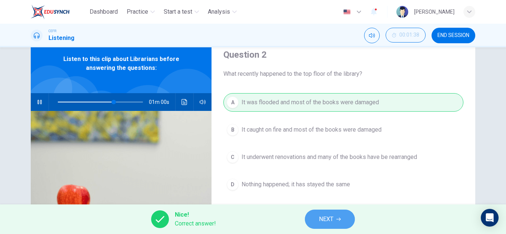
click at [336, 215] on button "NEXT" at bounding box center [330, 219] width 50 height 19
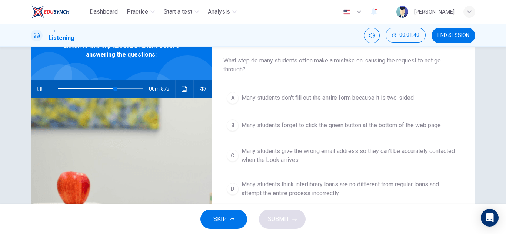
scroll to position [42, 0]
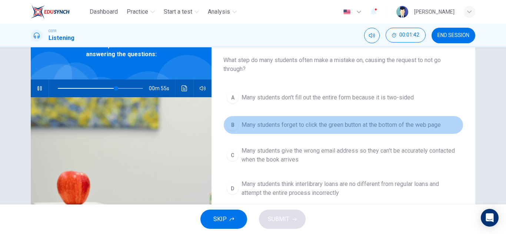
click at [322, 130] on button "B Many students forget to click the green button at the bottom of the web page" at bounding box center [343, 125] width 240 height 19
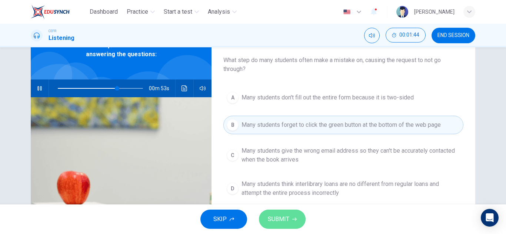
click at [289, 218] on button "SUBMIT" at bounding box center [282, 219] width 47 height 19
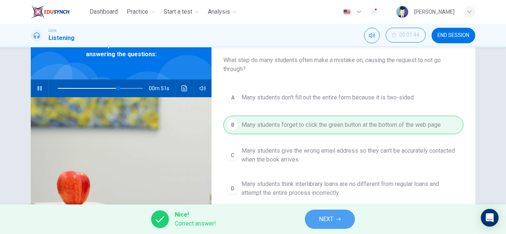
click at [329, 222] on span "NEXT" at bounding box center [326, 219] width 14 height 10
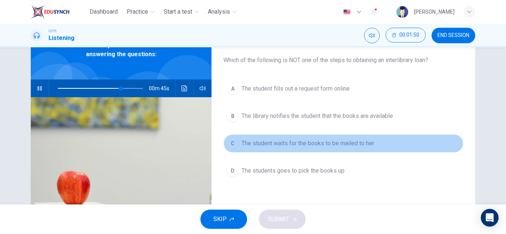
click at [301, 145] on span "The student waits for the books to be mailed to her" at bounding box center [307, 143] width 133 height 9
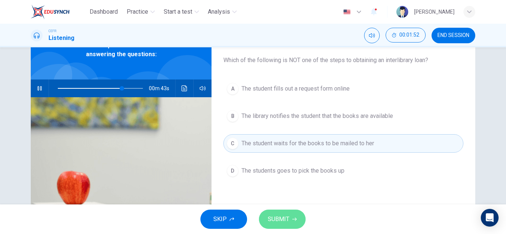
click at [285, 220] on span "SUBMIT" at bounding box center [278, 219] width 21 height 10
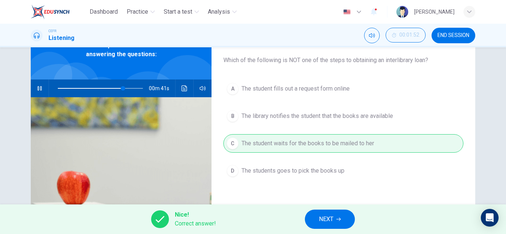
click at [328, 221] on span "NEXT" at bounding box center [326, 219] width 14 height 10
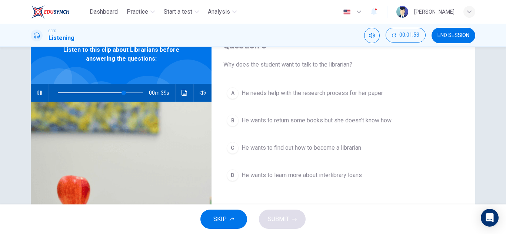
scroll to position [37, 0]
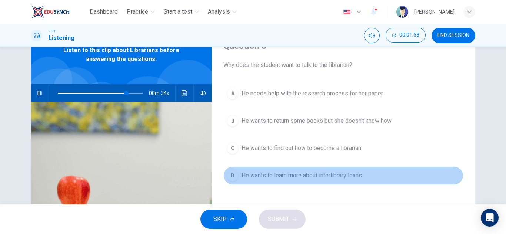
click at [309, 177] on span "He wants to learn more about interlibrary loans" at bounding box center [301, 175] width 120 height 9
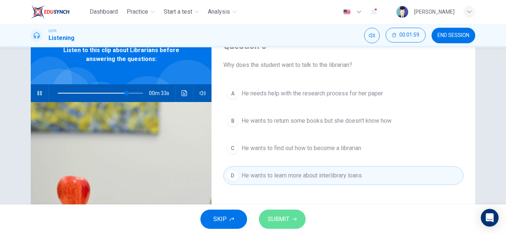
click at [293, 218] on icon "button" at bounding box center [294, 219] width 4 height 4
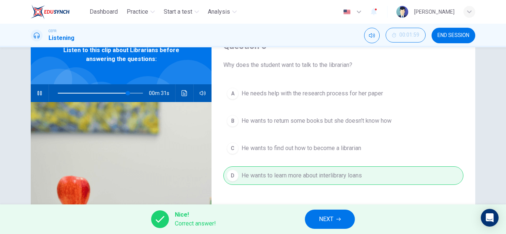
type input "83"
click at [326, 214] on button "NEXT" at bounding box center [330, 219] width 50 height 19
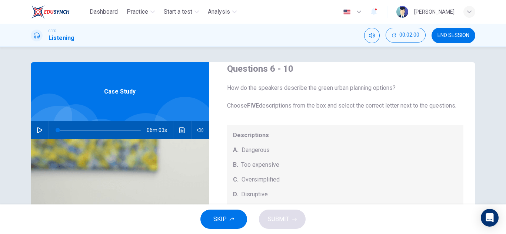
scroll to position [20, 0]
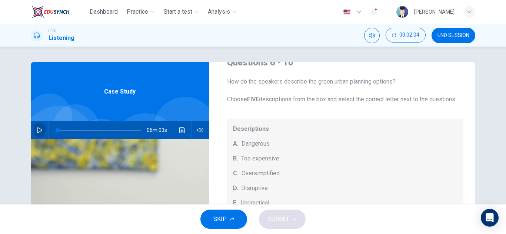
click at [34, 131] on button "button" at bounding box center [40, 130] width 12 height 18
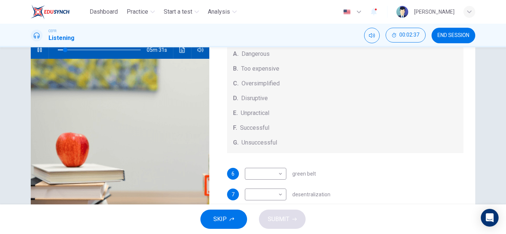
scroll to position [30, 0]
type input "12"
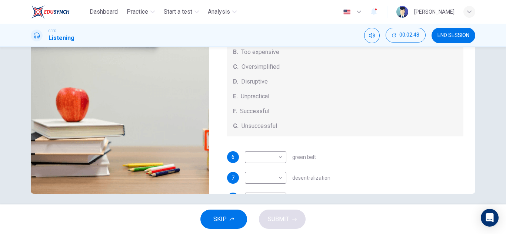
scroll to position [130, 0]
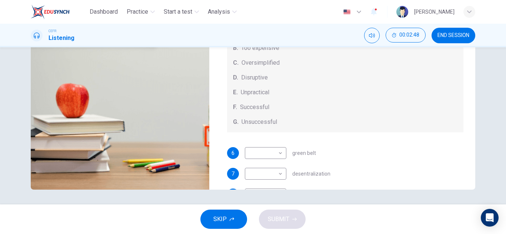
click at [34, 0] on button "button" at bounding box center [40, 1] width 12 height 18
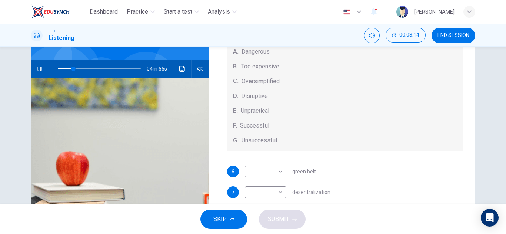
scroll to position [51, 0]
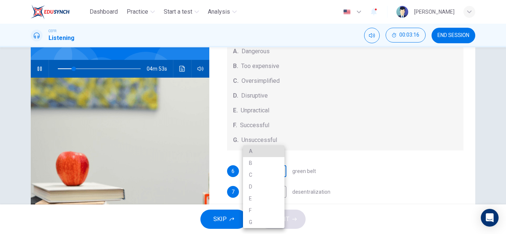
click at [270, 180] on body "Dashboard Practice Start a test Analysis English en ​ [PERSON_NAME] CEFR Listen…" at bounding box center [253, 117] width 506 height 234
type input "20"
click at [264, 215] on li "F" at bounding box center [263, 211] width 41 height 12
type input "F"
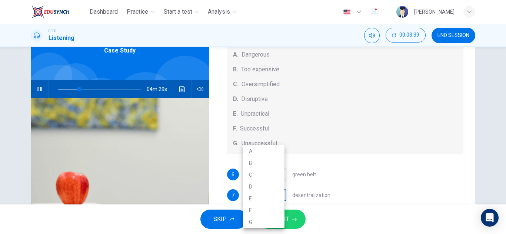
scroll to position [43, 0]
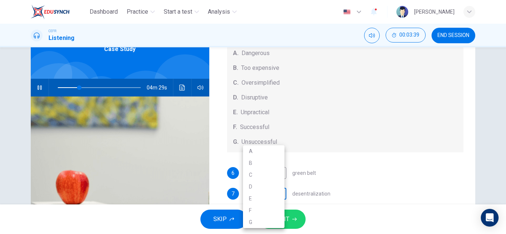
click at [273, 194] on body "Dashboard Practice Start a test Analysis English en ​ [PERSON_NAME] CEFR Listen…" at bounding box center [253, 117] width 506 height 234
type input "26"
click at [260, 197] on li "E" at bounding box center [263, 199] width 41 height 12
type input "E"
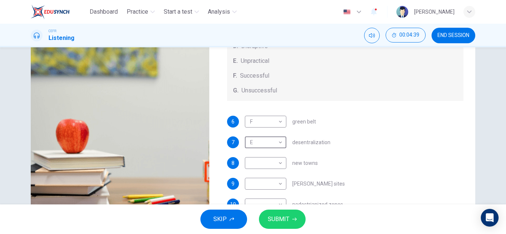
scroll to position [94, 0]
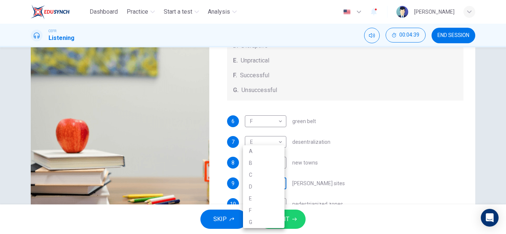
click at [278, 183] on body "Dashboard Practice Start a test Analysis English en ​ [PERSON_NAME] CEFR Listen…" at bounding box center [253, 117] width 506 height 234
type input "43"
click at [263, 151] on li "A" at bounding box center [263, 152] width 41 height 12
type input "A"
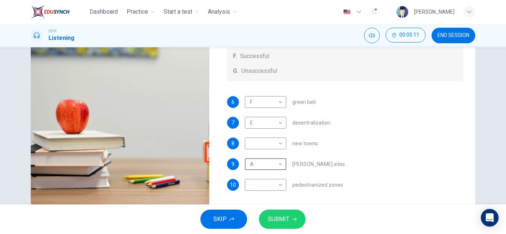
scroll to position [77, 0]
click at [267, 190] on body "Dashboard Practice Start a test Analysis English en ​ [PERSON_NAME] CEFR Listen…" at bounding box center [253, 117] width 506 height 234
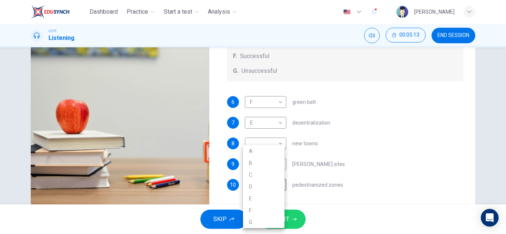
type input "52"
click at [257, 181] on li "D" at bounding box center [263, 187] width 41 height 12
type input "D"
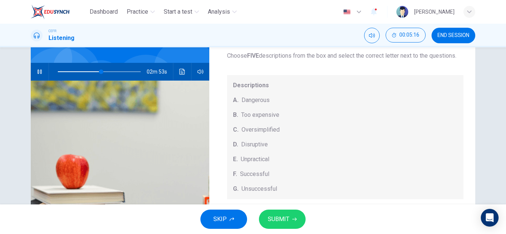
scroll to position [58, 0]
click at [73, 68] on span at bounding box center [99, 72] width 83 height 10
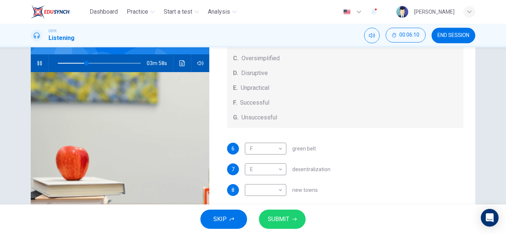
scroll to position [77, 0]
click at [269, 193] on body "Dashboard Practice Start a test Analysis English en ​ [PERSON_NAME] CEFR Listen…" at bounding box center [253, 117] width 506 height 234
type input "35"
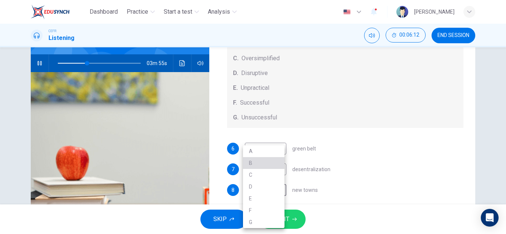
click at [261, 164] on li "B" at bounding box center [263, 163] width 41 height 12
type input "B"
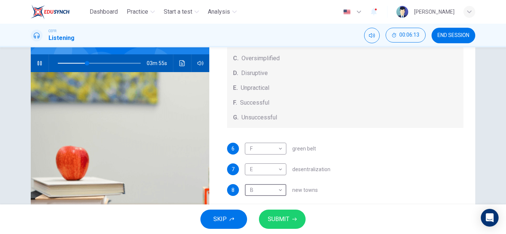
scroll to position [120, 0]
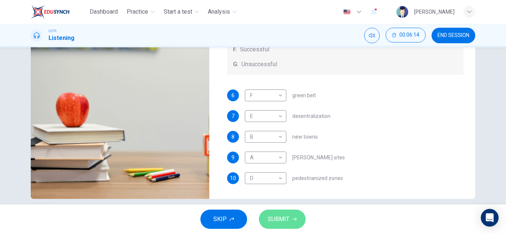
click at [290, 215] on button "SUBMIT" at bounding box center [282, 219] width 47 height 19
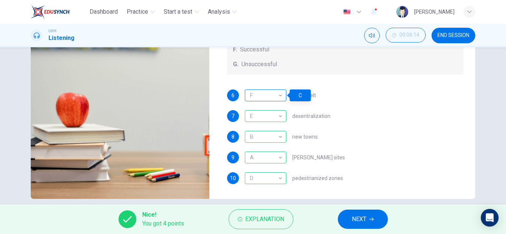
click at [270, 98] on div "F" at bounding box center [264, 95] width 39 height 21
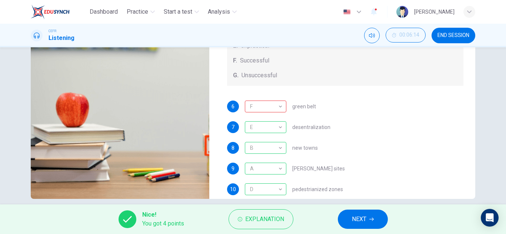
scroll to position [61, 0]
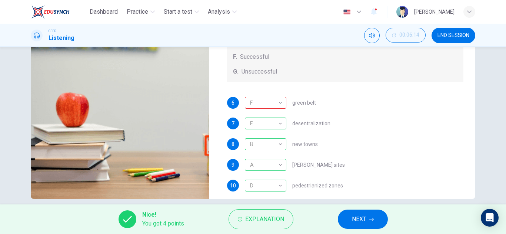
click at [352, 214] on button "NEXT" at bounding box center [363, 219] width 50 height 19
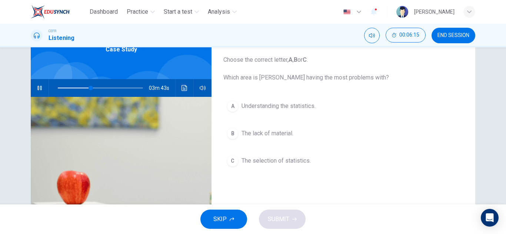
scroll to position [42, 0]
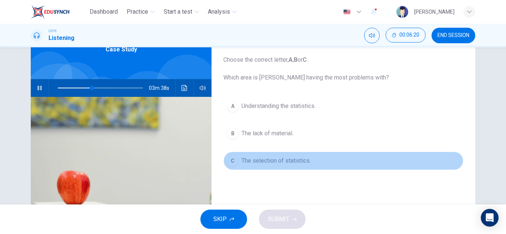
click at [271, 161] on span "The selection of statistics." at bounding box center [275, 161] width 69 height 9
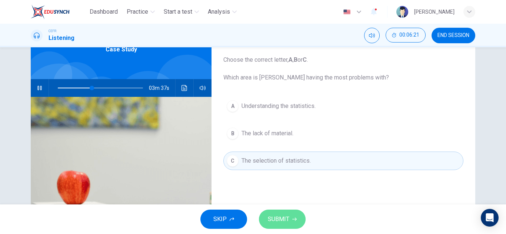
click at [278, 221] on span "SUBMIT" at bounding box center [278, 219] width 21 height 10
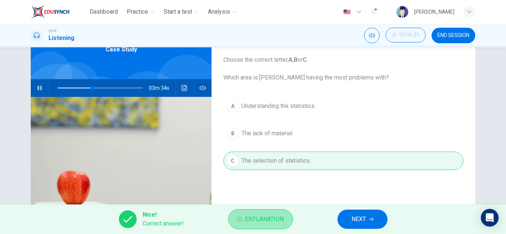
click at [258, 222] on span "Explanation" at bounding box center [264, 219] width 39 height 10
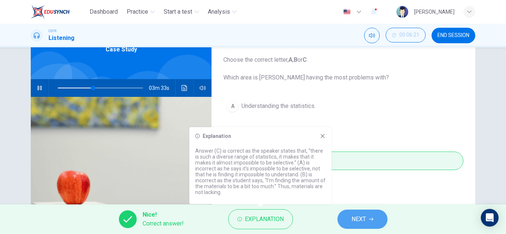
click at [358, 222] on span "NEXT" at bounding box center [358, 219] width 14 height 10
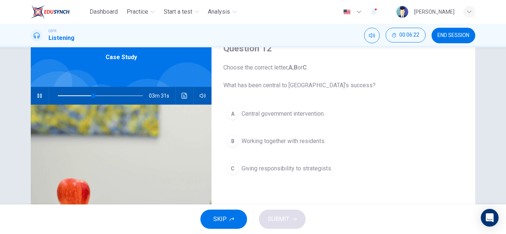
scroll to position [33, 0]
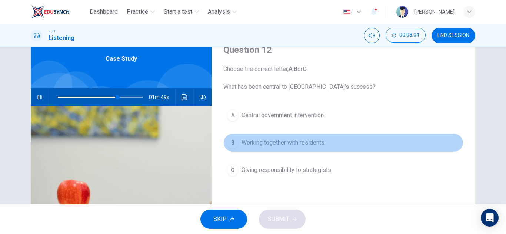
click at [285, 143] on span "Working together with residents." at bounding box center [283, 142] width 84 height 9
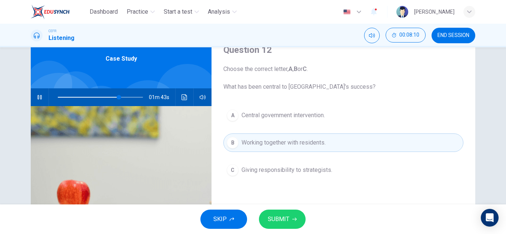
click at [288, 216] on span "SUBMIT" at bounding box center [278, 219] width 21 height 10
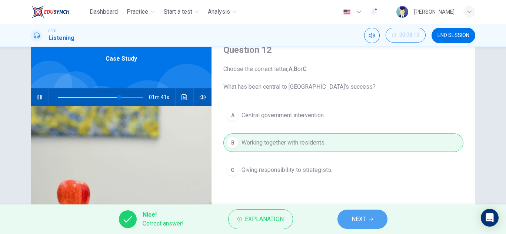
click at [352, 218] on span "NEXT" at bounding box center [358, 219] width 14 height 10
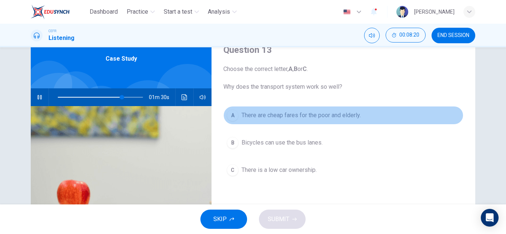
click at [317, 117] on span "There are cheap fares for the poor and elderly." at bounding box center [300, 115] width 119 height 9
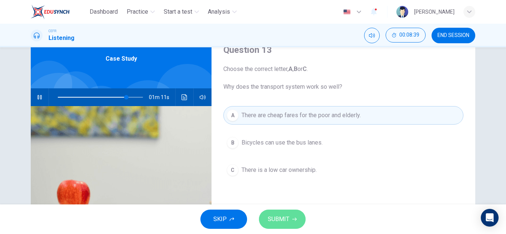
click at [285, 218] on span "SUBMIT" at bounding box center [278, 219] width 21 height 10
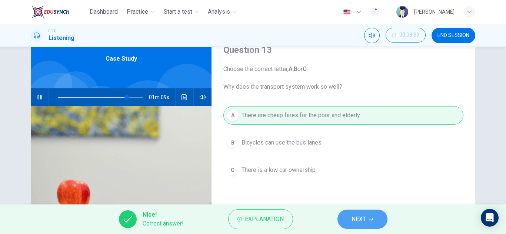
click at [367, 217] on button "NEXT" at bounding box center [362, 219] width 50 height 19
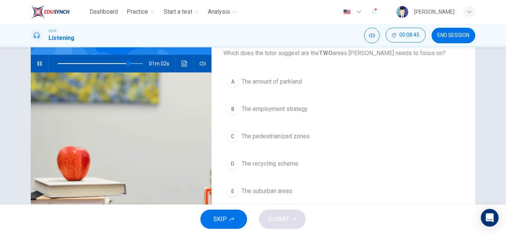
scroll to position [67, 0]
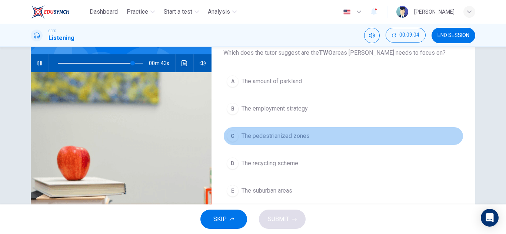
click at [284, 137] on span "The pedestrianized zones" at bounding box center [275, 136] width 68 height 9
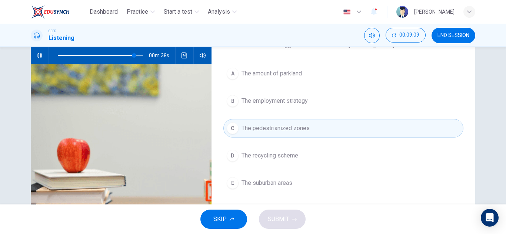
scroll to position [72, 0]
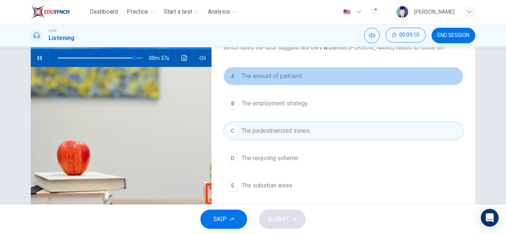
click at [294, 76] on span "The amount of parkland" at bounding box center [271, 76] width 60 height 9
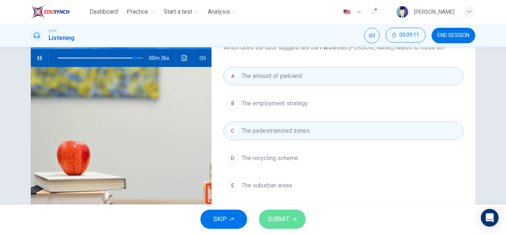
click at [290, 215] on button "SUBMIT" at bounding box center [282, 219] width 47 height 19
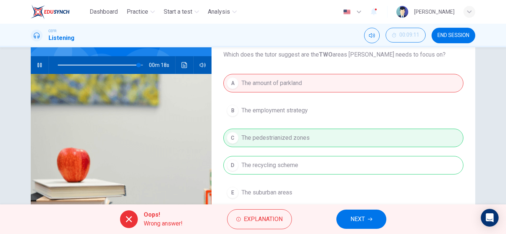
scroll to position [65, 0]
click at [328, 162] on div "A The amount of parkland B The employment strategy C The pedestrianized zones D…" at bounding box center [343, 145] width 240 height 143
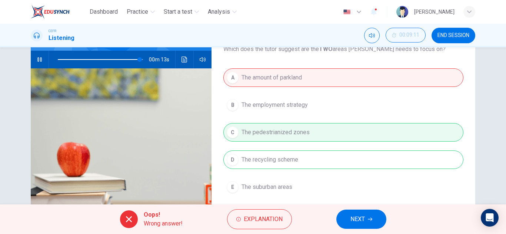
scroll to position [71, 0]
type input "97"
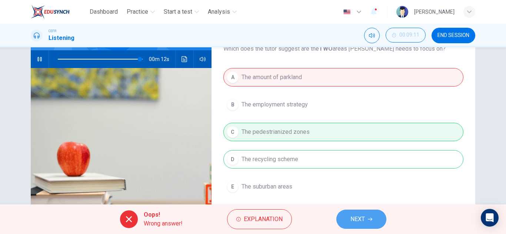
click at [362, 218] on span "NEXT" at bounding box center [357, 219] width 14 height 10
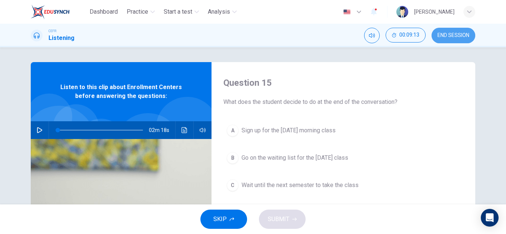
click at [449, 36] on span "END SESSION" at bounding box center [453, 36] width 32 height 6
